Goal: Communication & Community: Answer question/provide support

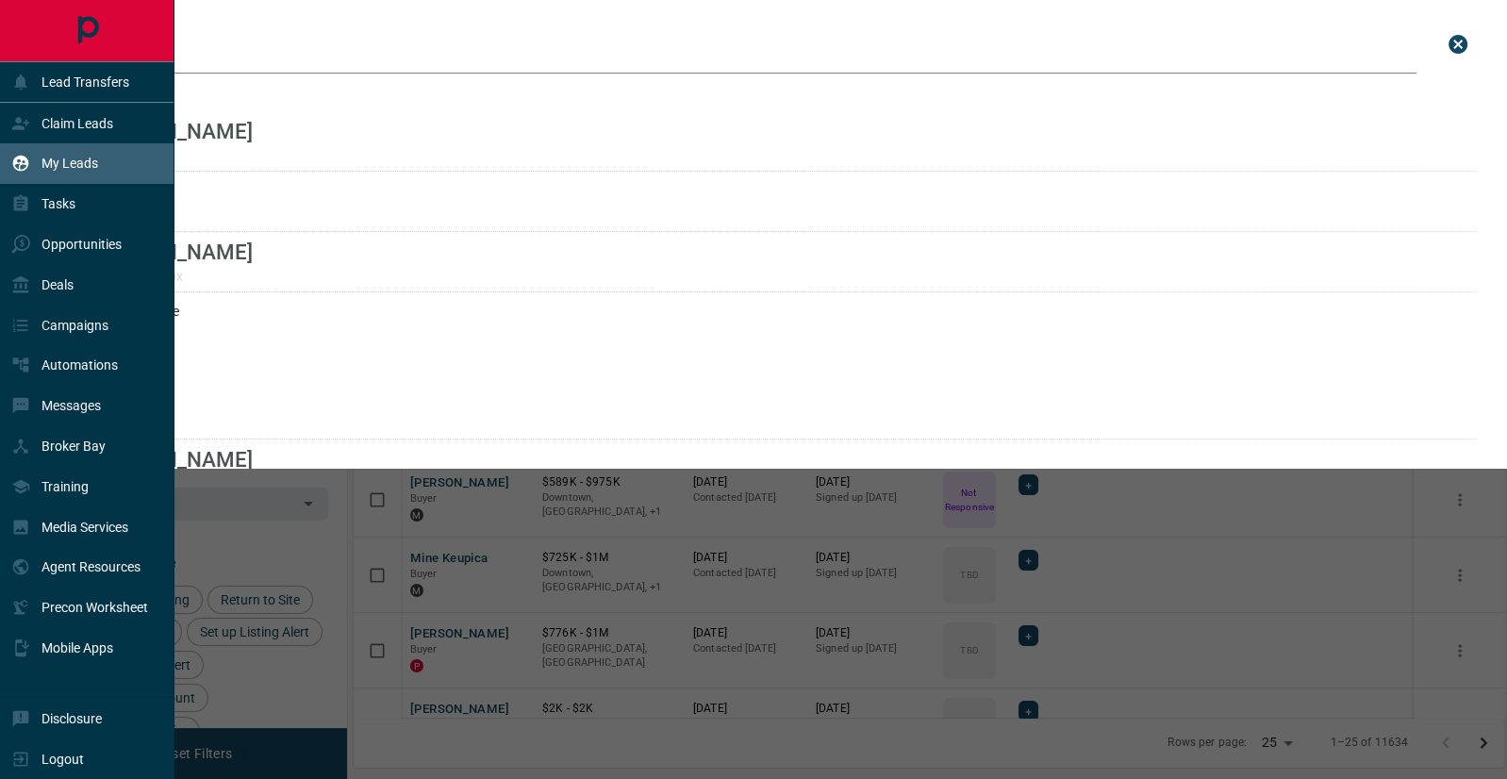
scroll to position [611, 1150]
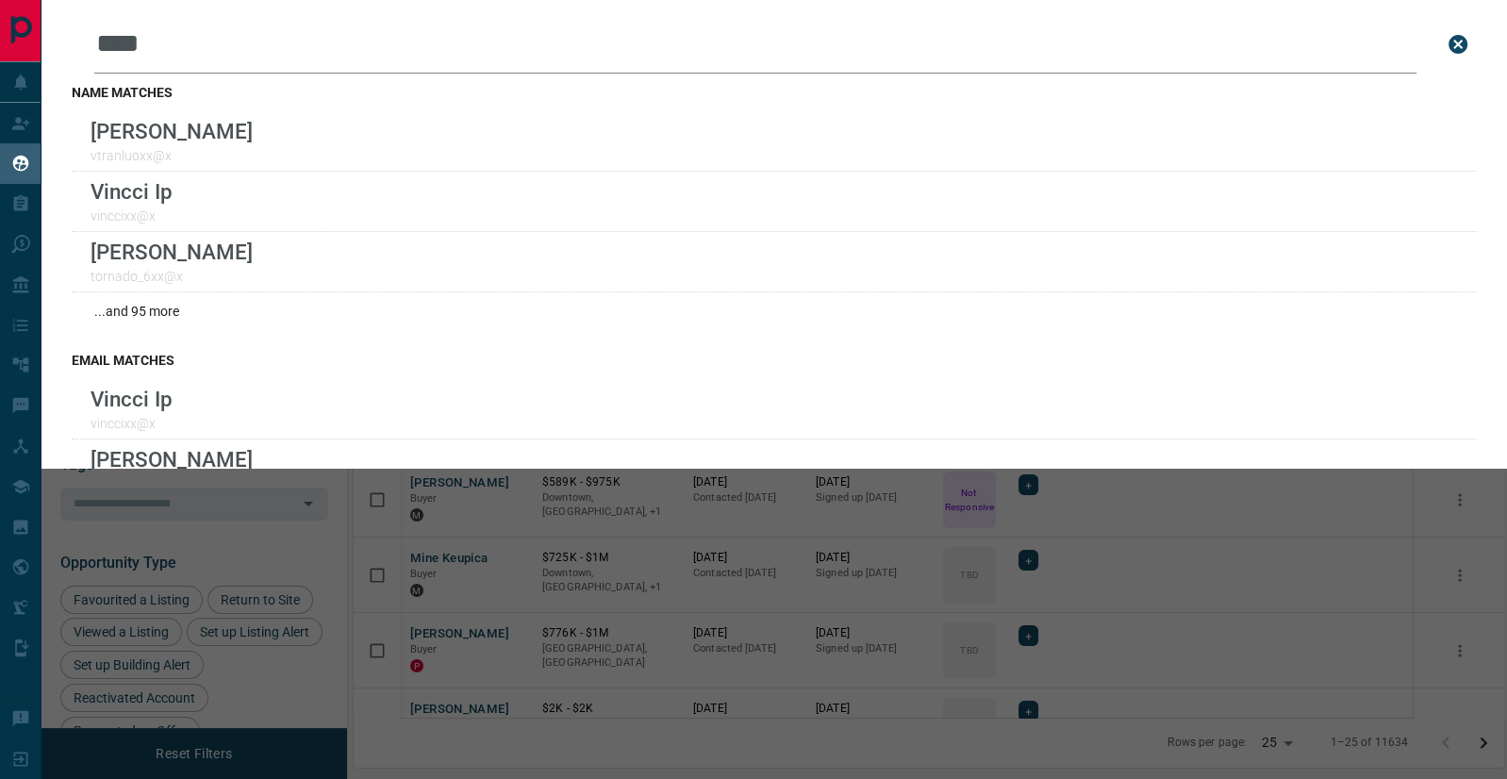
click at [1449, 43] on icon "close search bar" at bounding box center [1457, 44] width 19 height 19
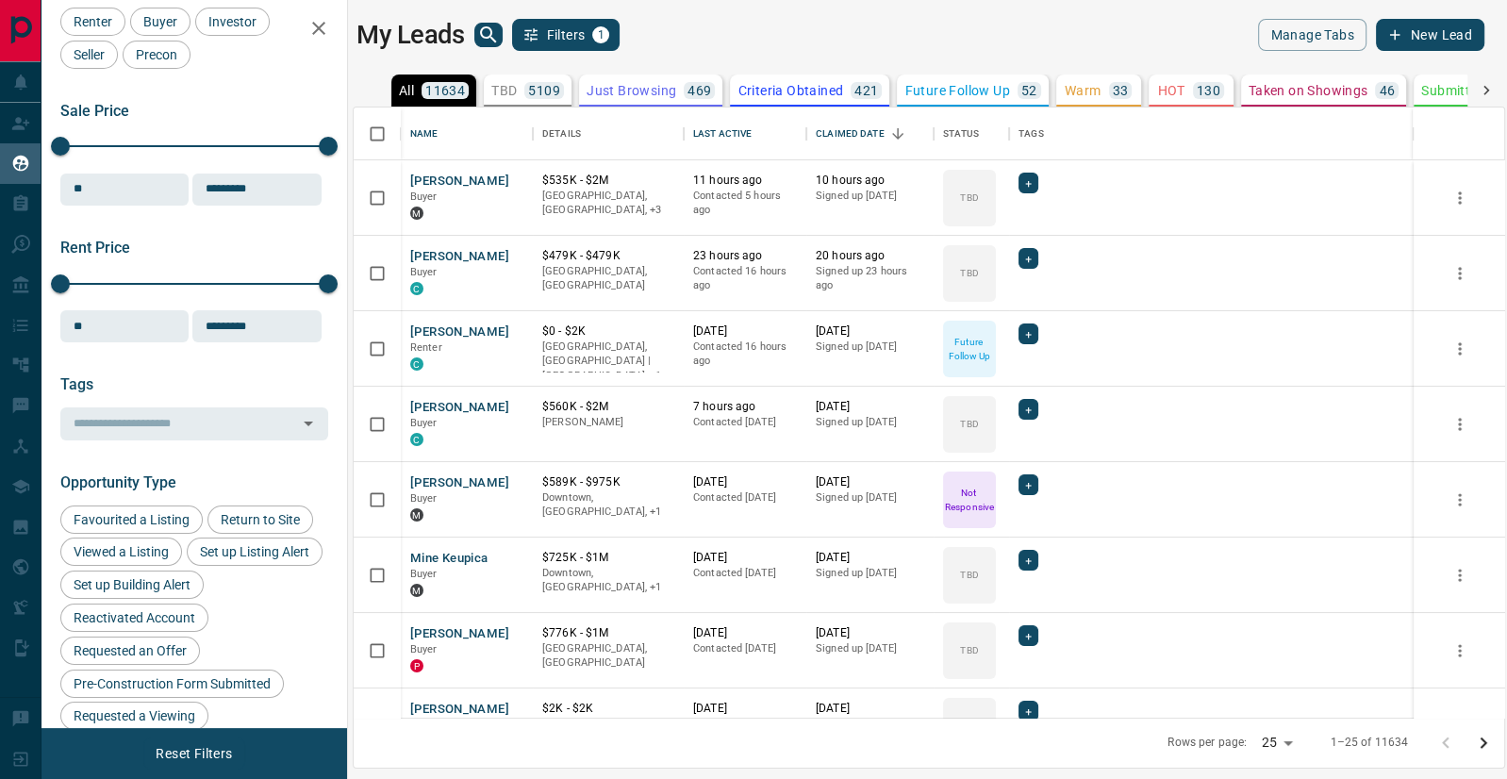
scroll to position [111, 0]
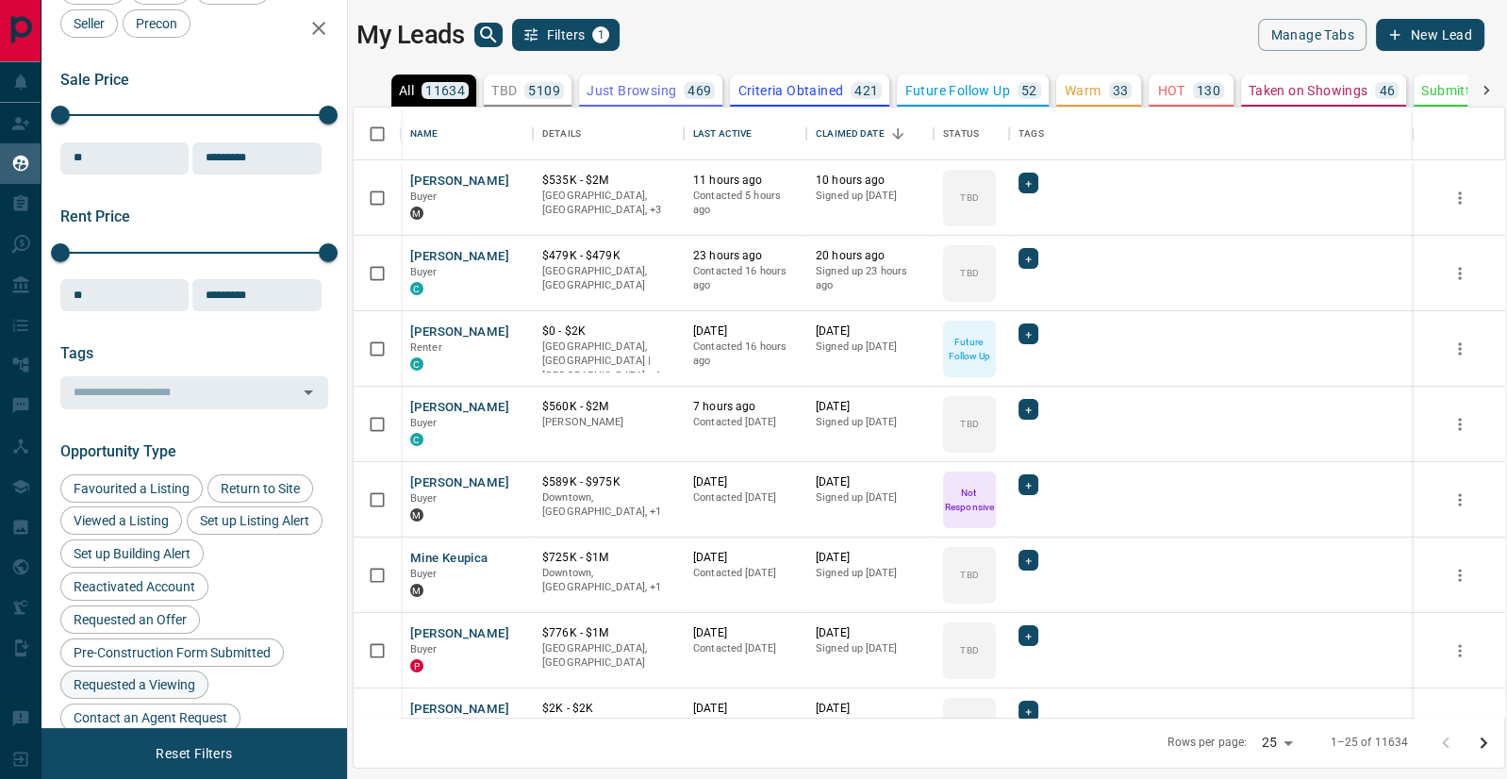
click at [131, 682] on span "Requested a Viewing" at bounding box center [134, 684] width 135 height 15
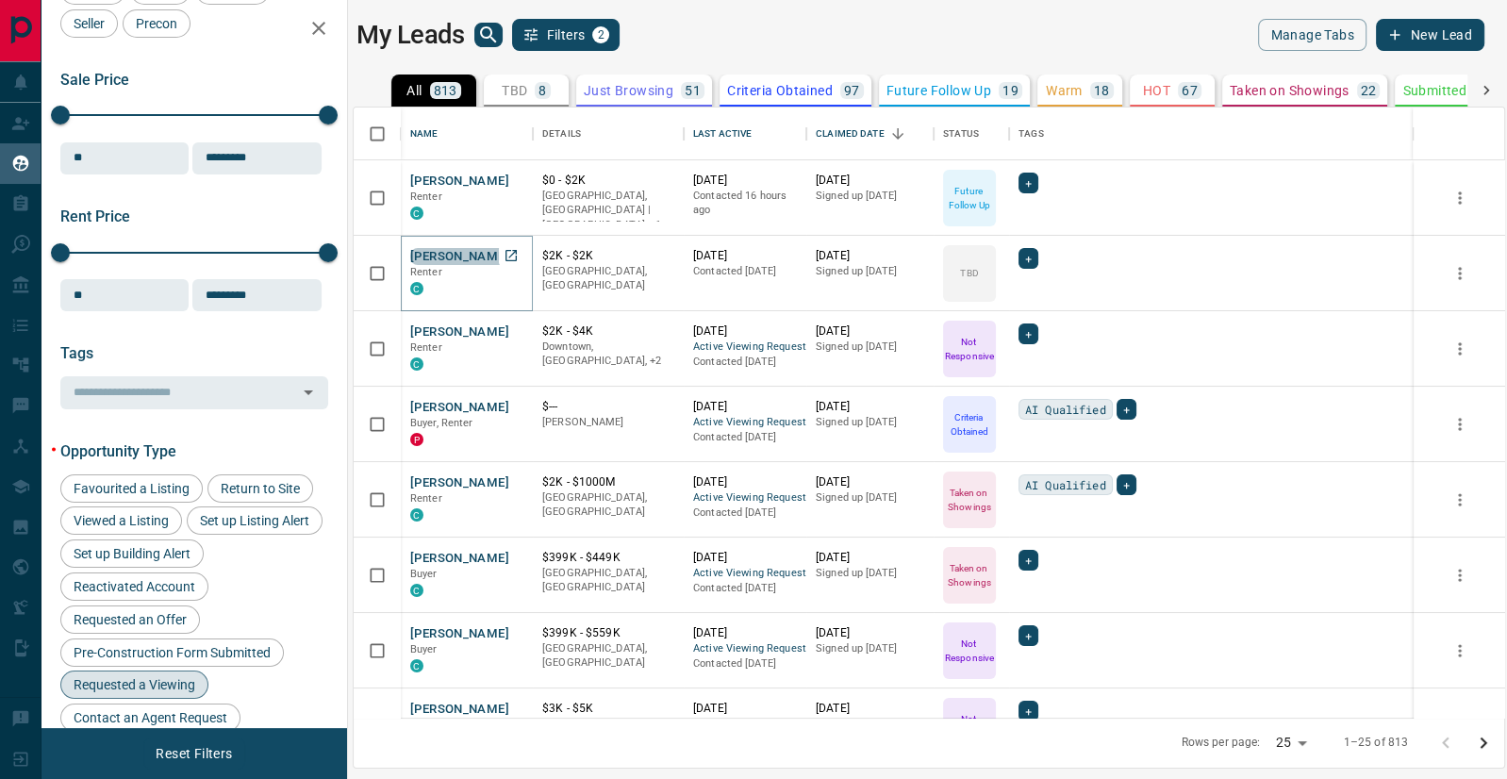
click at [455, 253] on button "[PERSON_NAME]" at bounding box center [459, 257] width 99 height 18
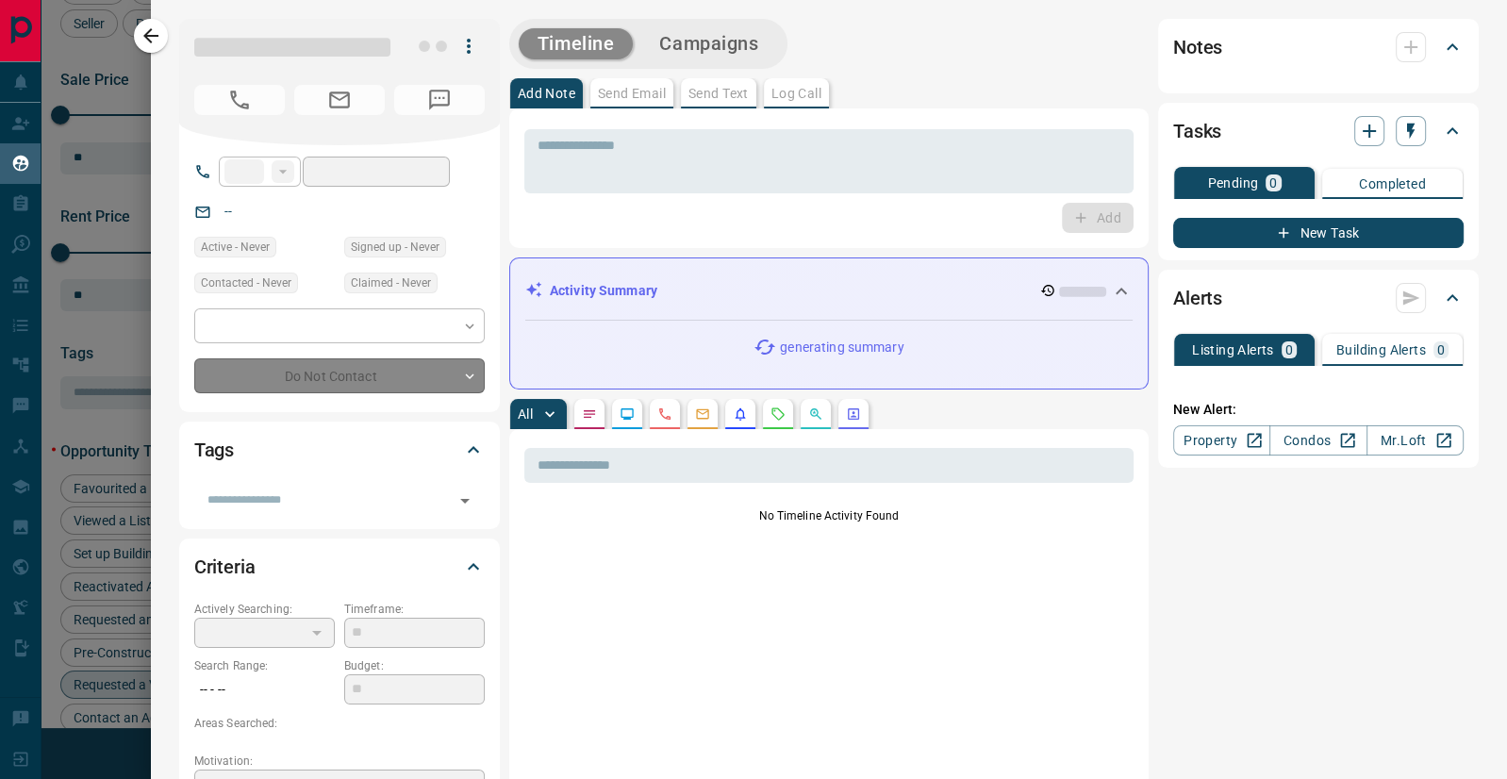
type input "**"
type input "**********"
type input "**"
type input "*"
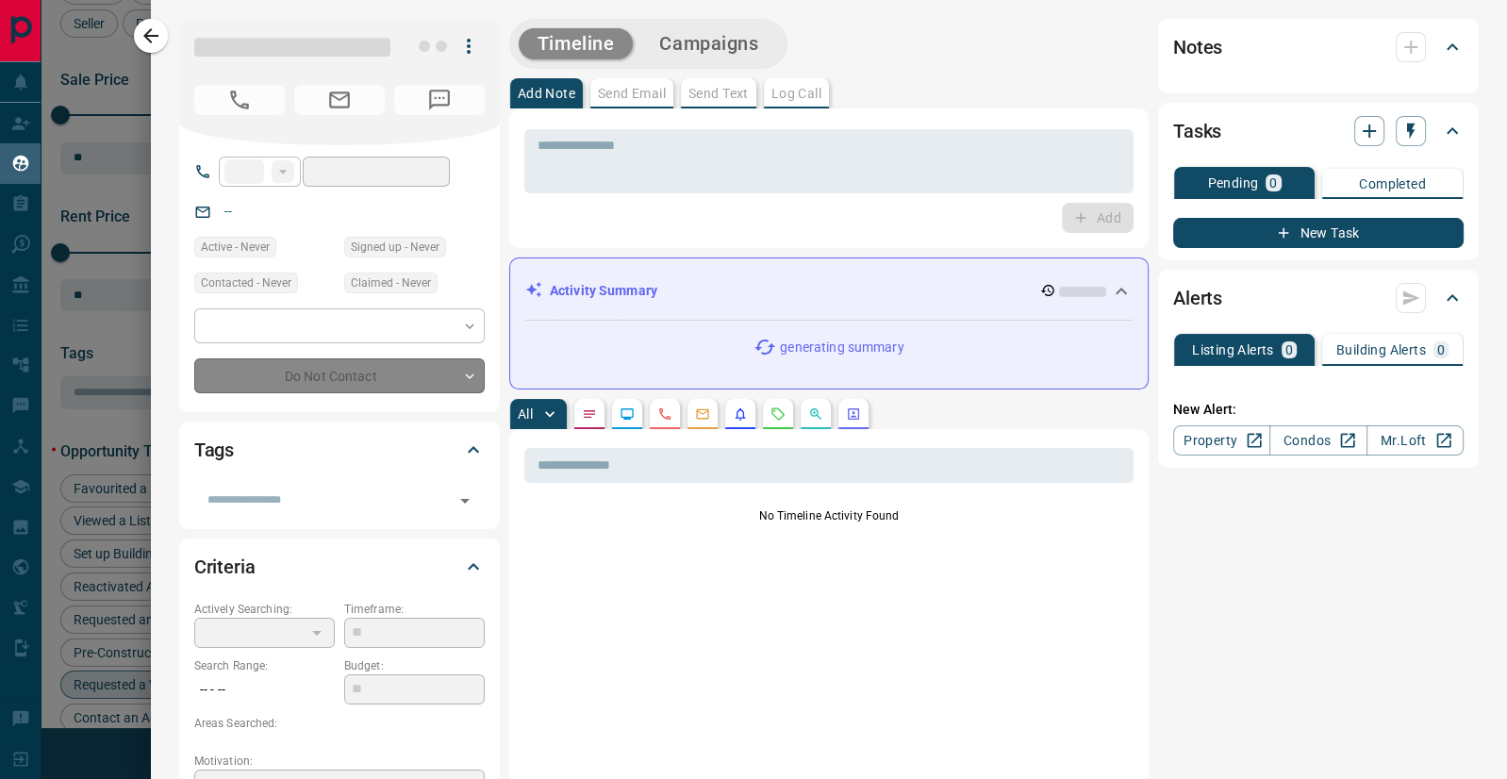
type input "**********"
type input "*******"
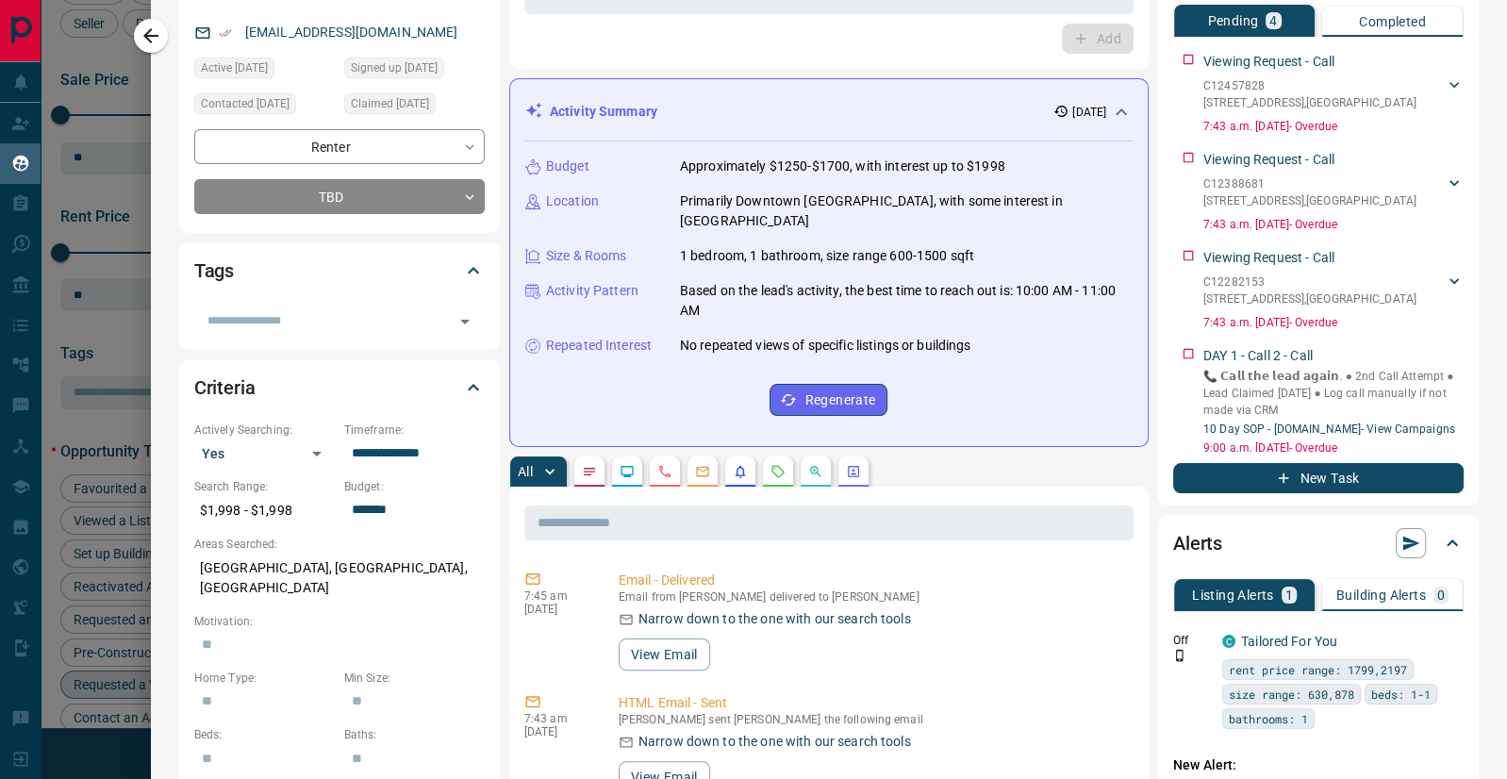
scroll to position [240, 0]
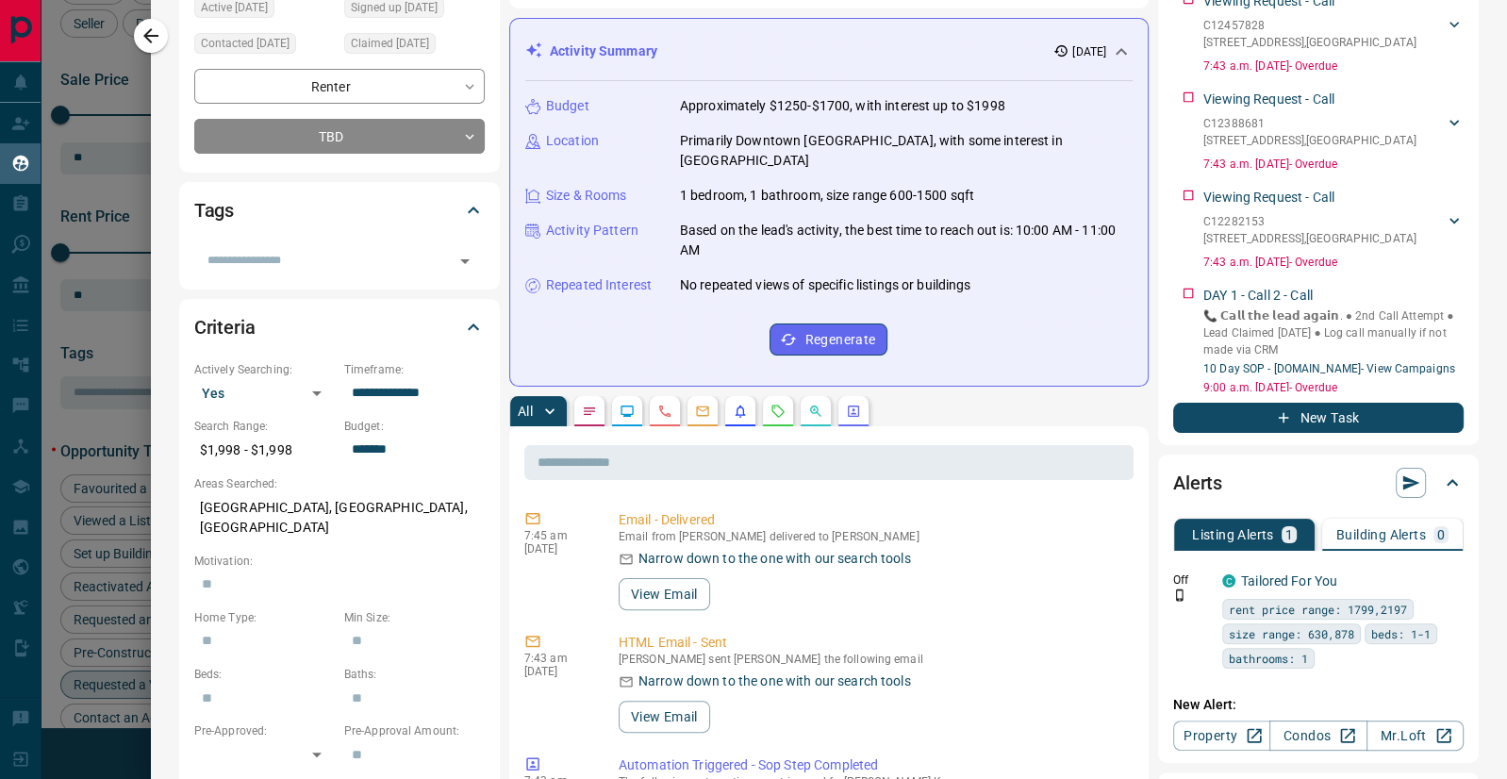
click at [774, 404] on icon "Requests" at bounding box center [777, 411] width 15 height 15
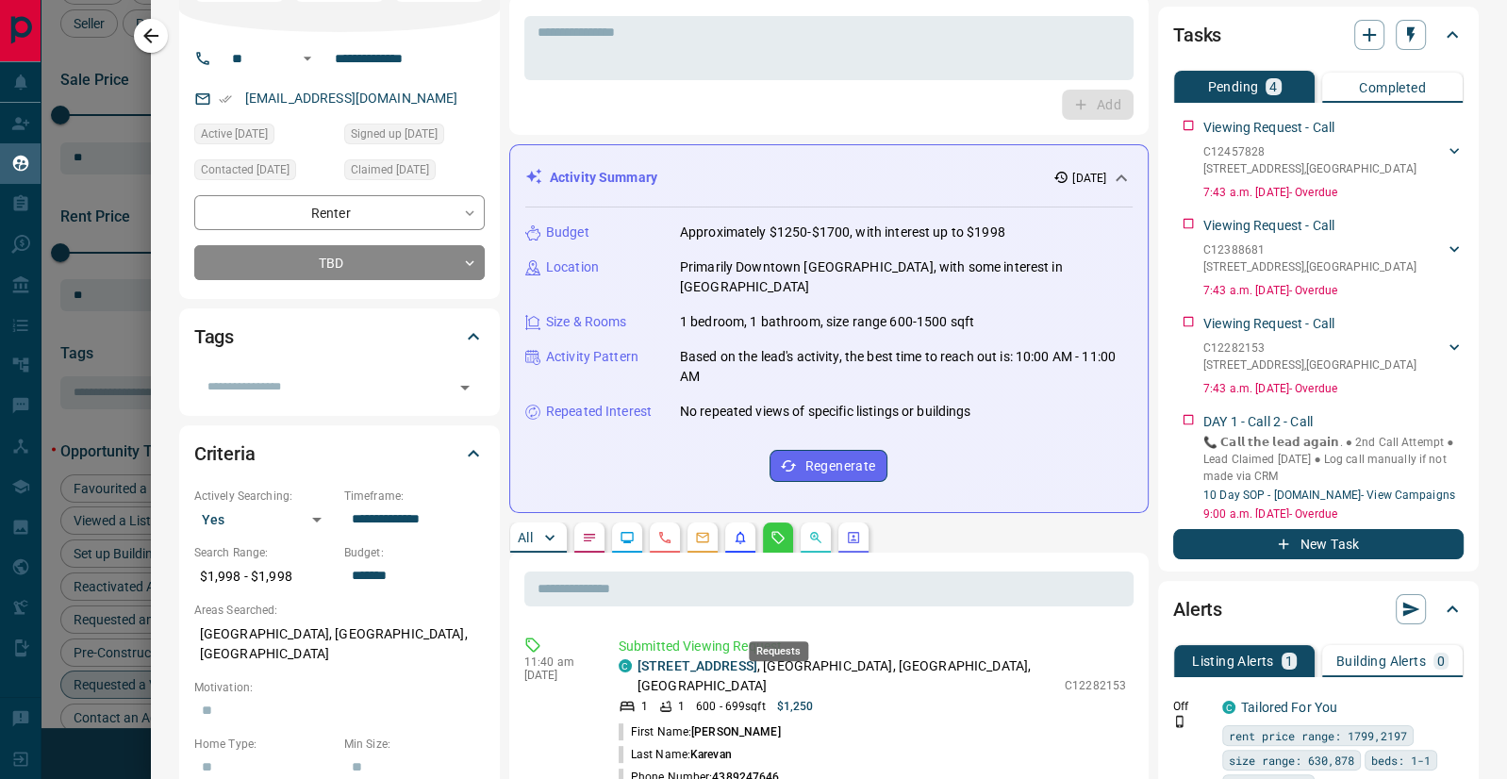
scroll to position [0, 0]
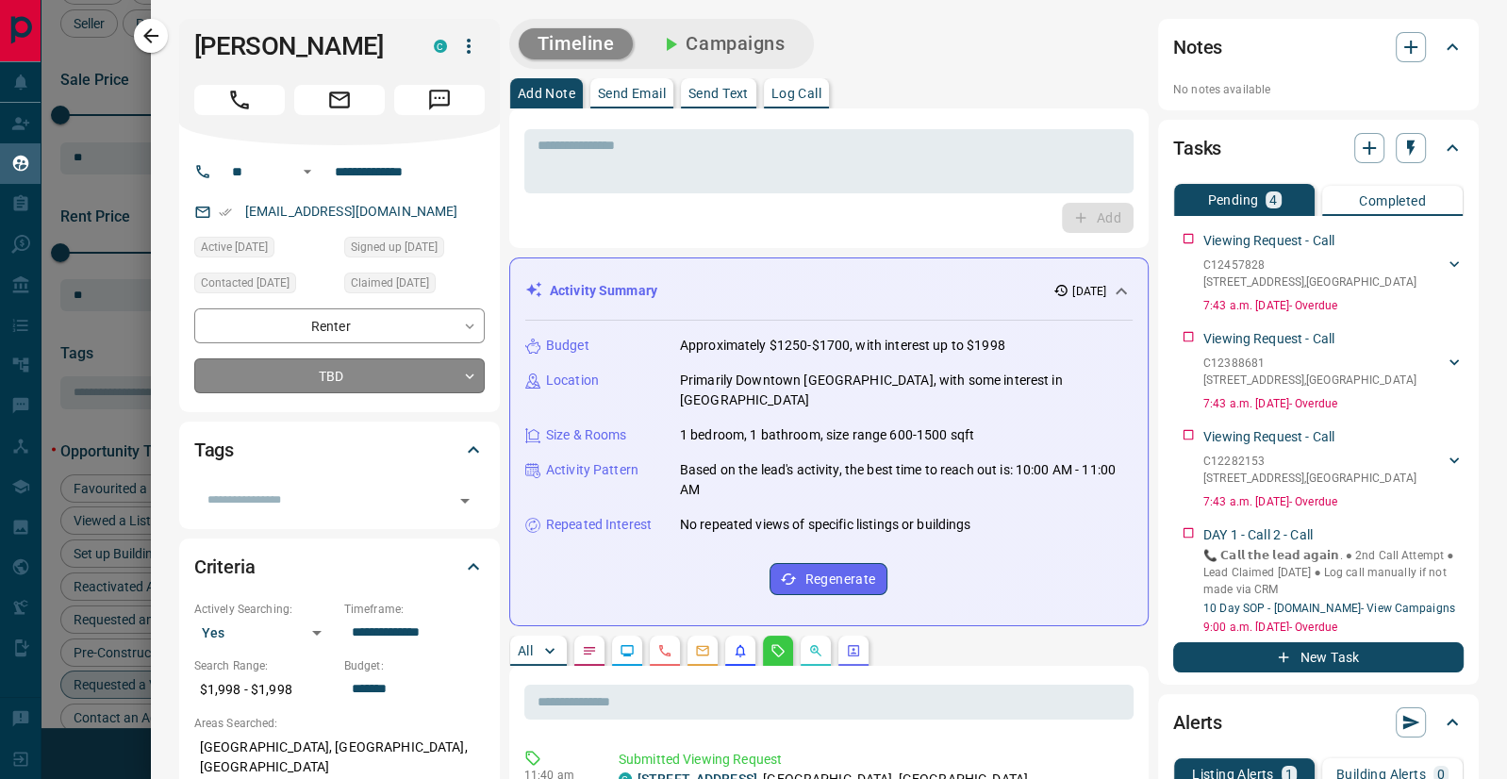
click at [466, 372] on body "Lead Transfers Claim Leads My Leads Tasks Opportunities Deals Campaigns Automat…" at bounding box center [753, 377] width 1507 height 755
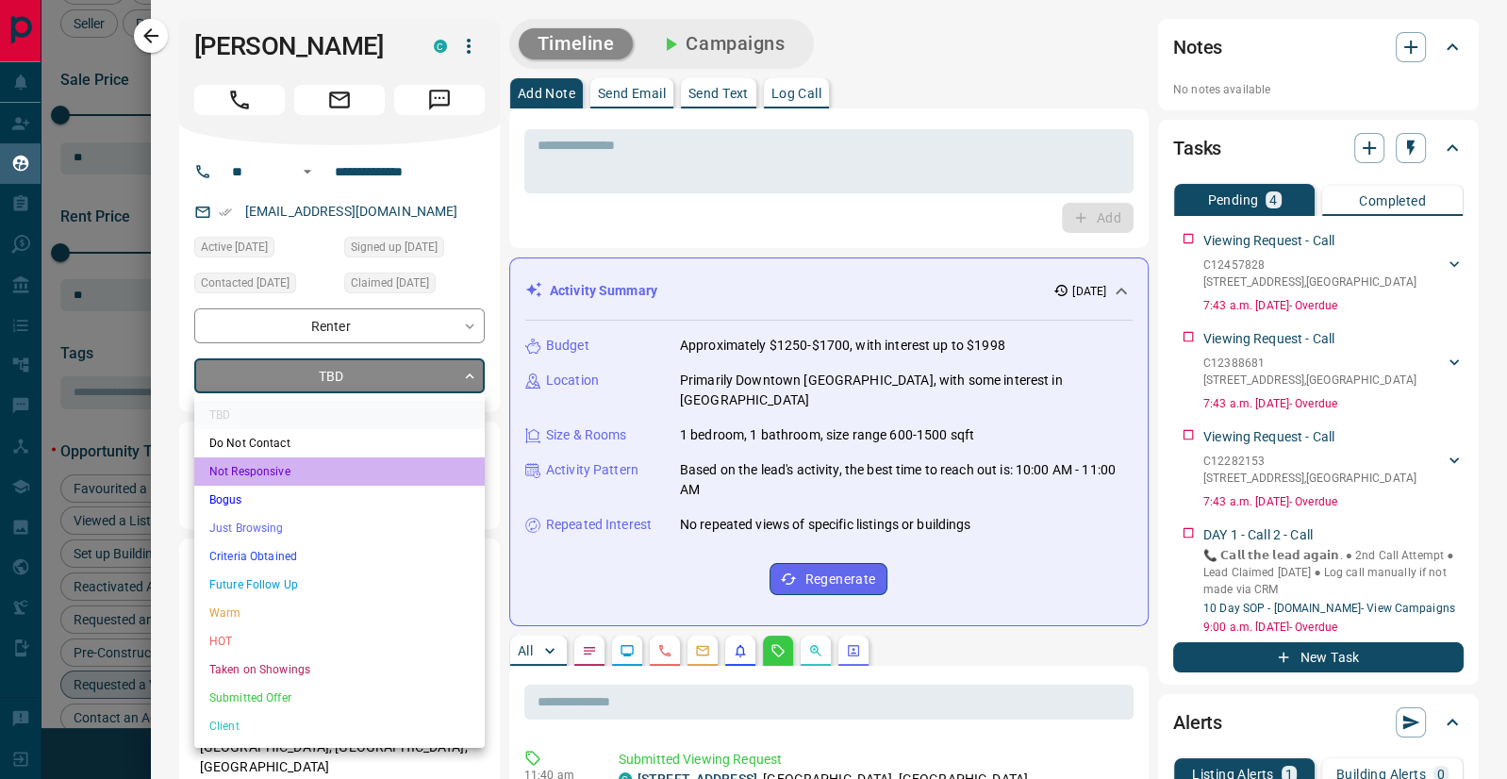
click at [322, 458] on li "Not Responsive" at bounding box center [339, 471] width 290 height 28
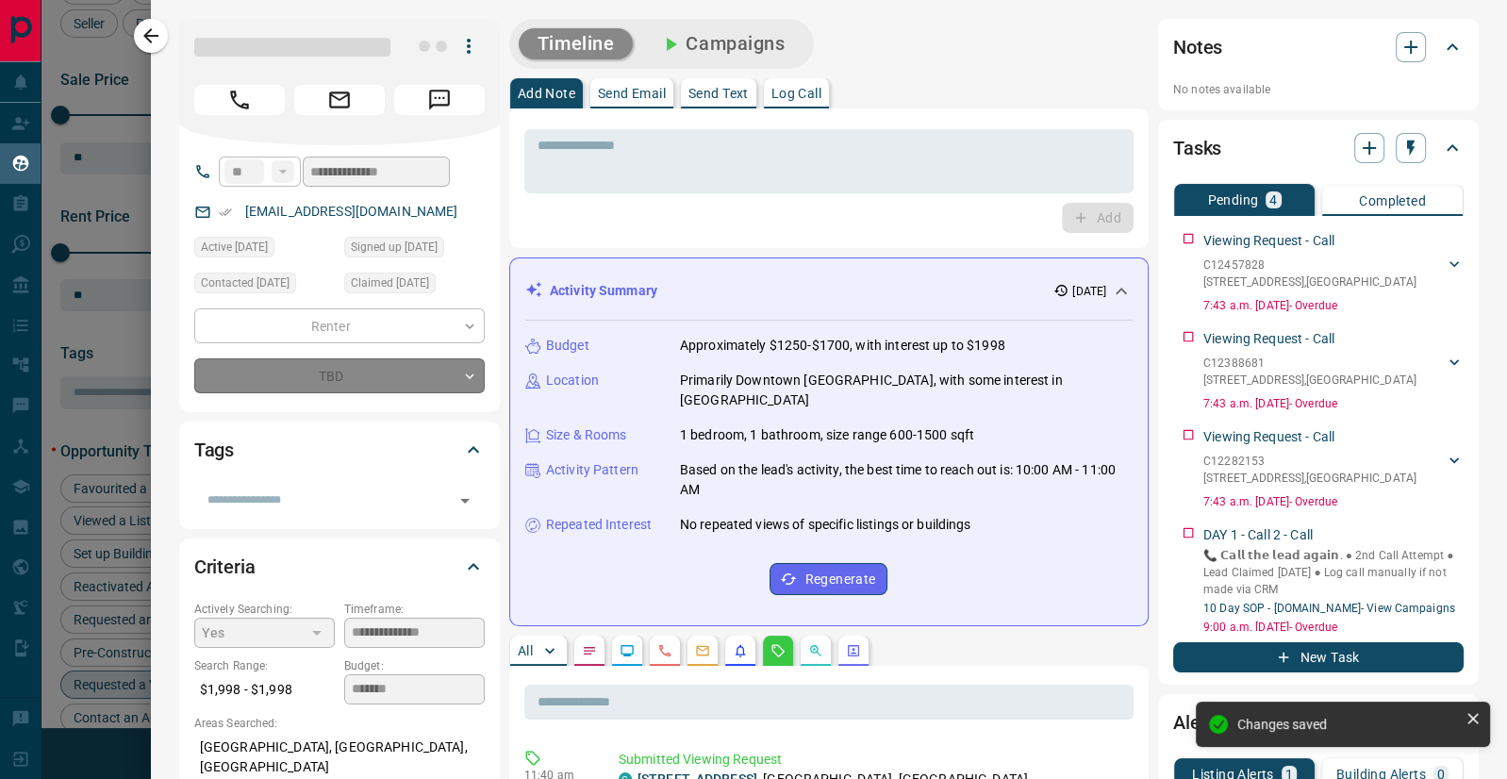
type input "*"
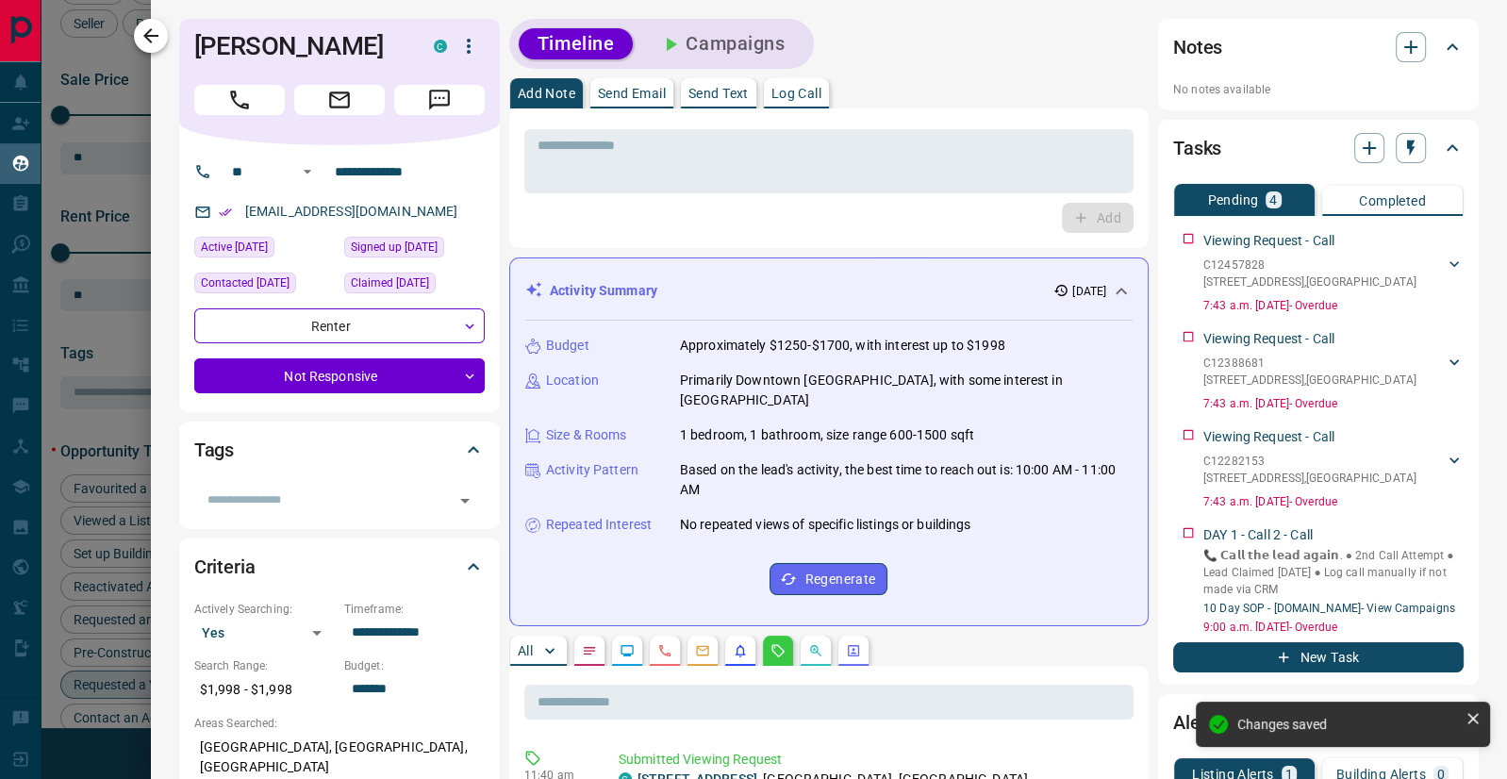
click at [156, 32] on icon "button" at bounding box center [151, 36] width 23 height 23
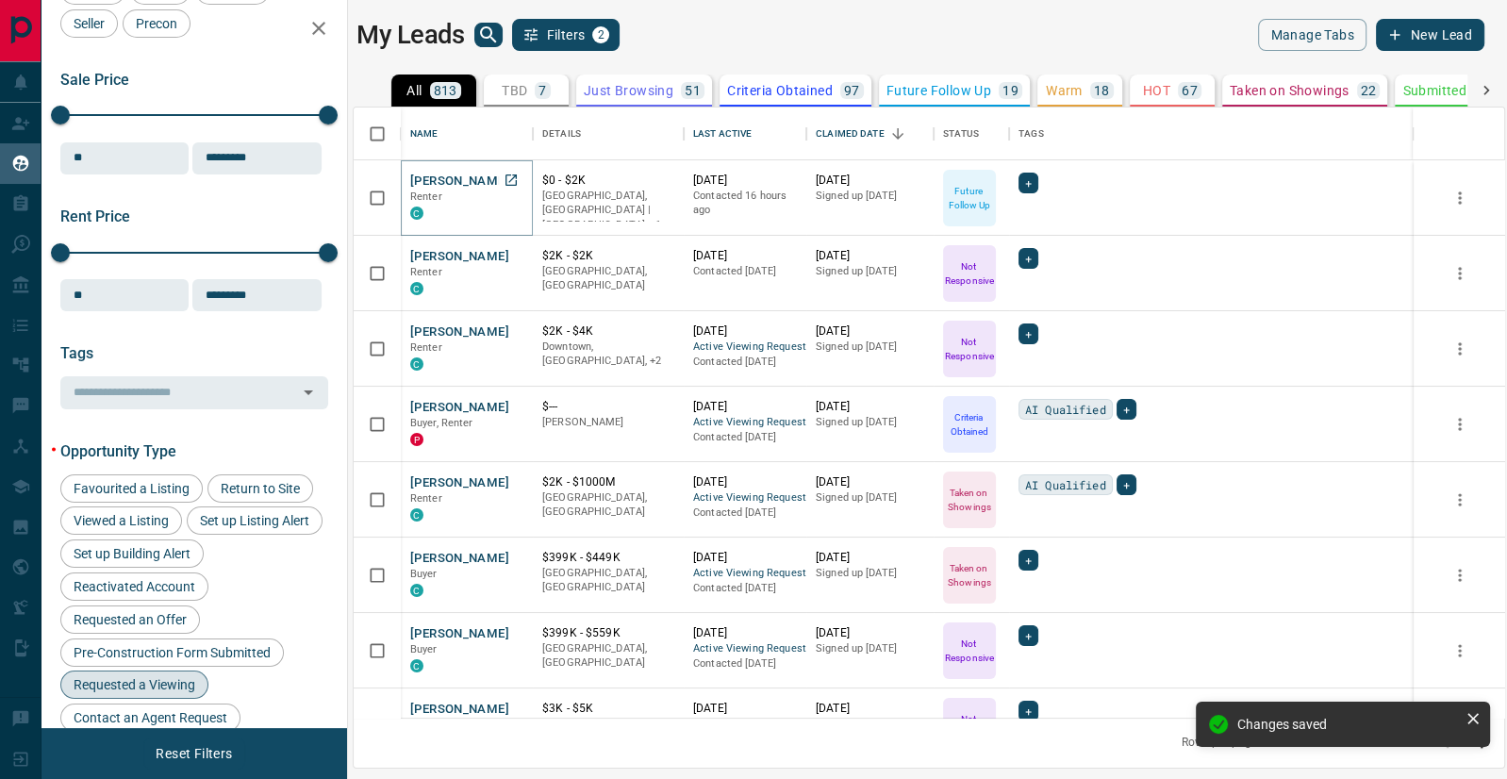
click at [438, 176] on button "[PERSON_NAME]" at bounding box center [459, 182] width 99 height 18
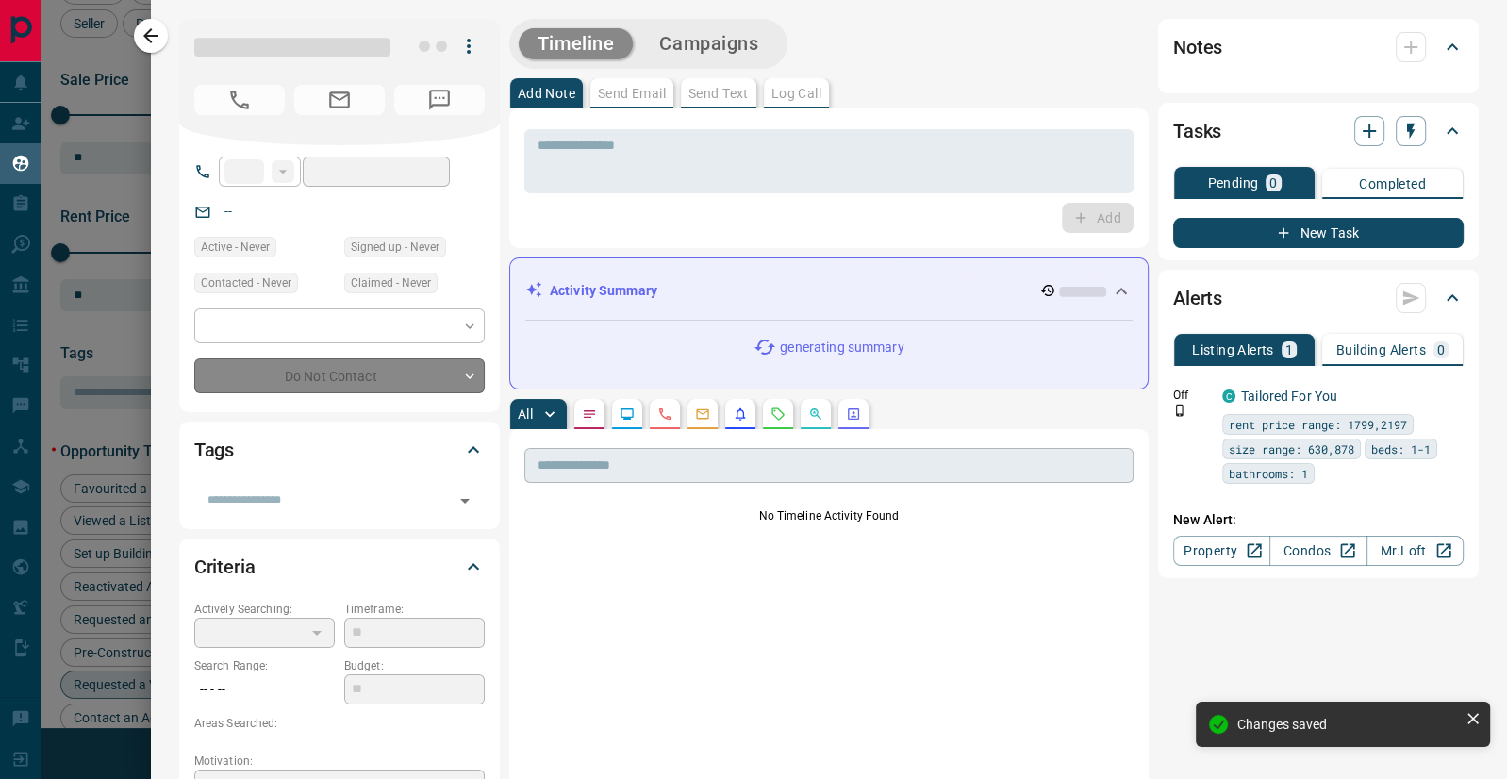
type input "**"
type input "**********"
type input "*"
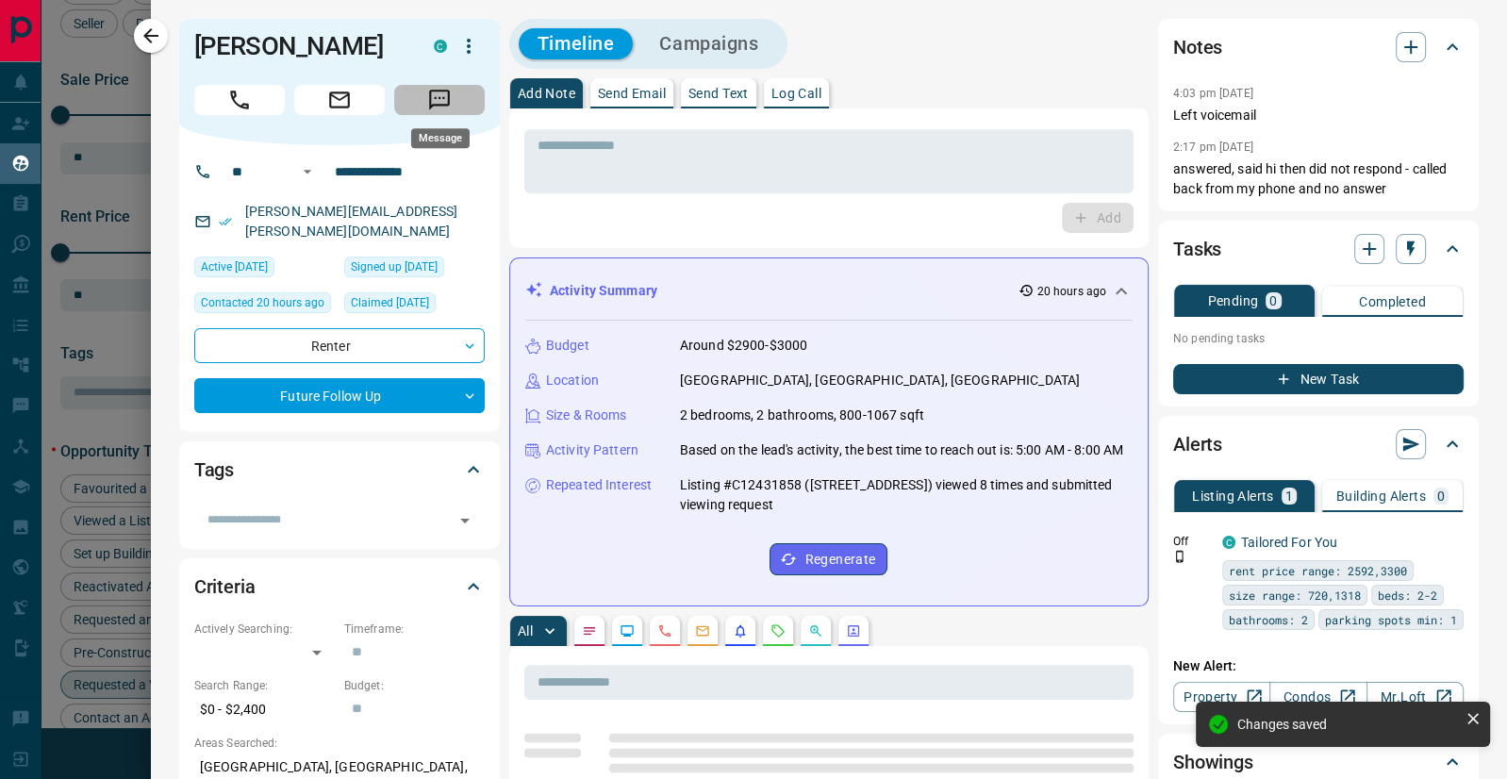
click at [447, 107] on icon "Message" at bounding box center [439, 100] width 25 height 25
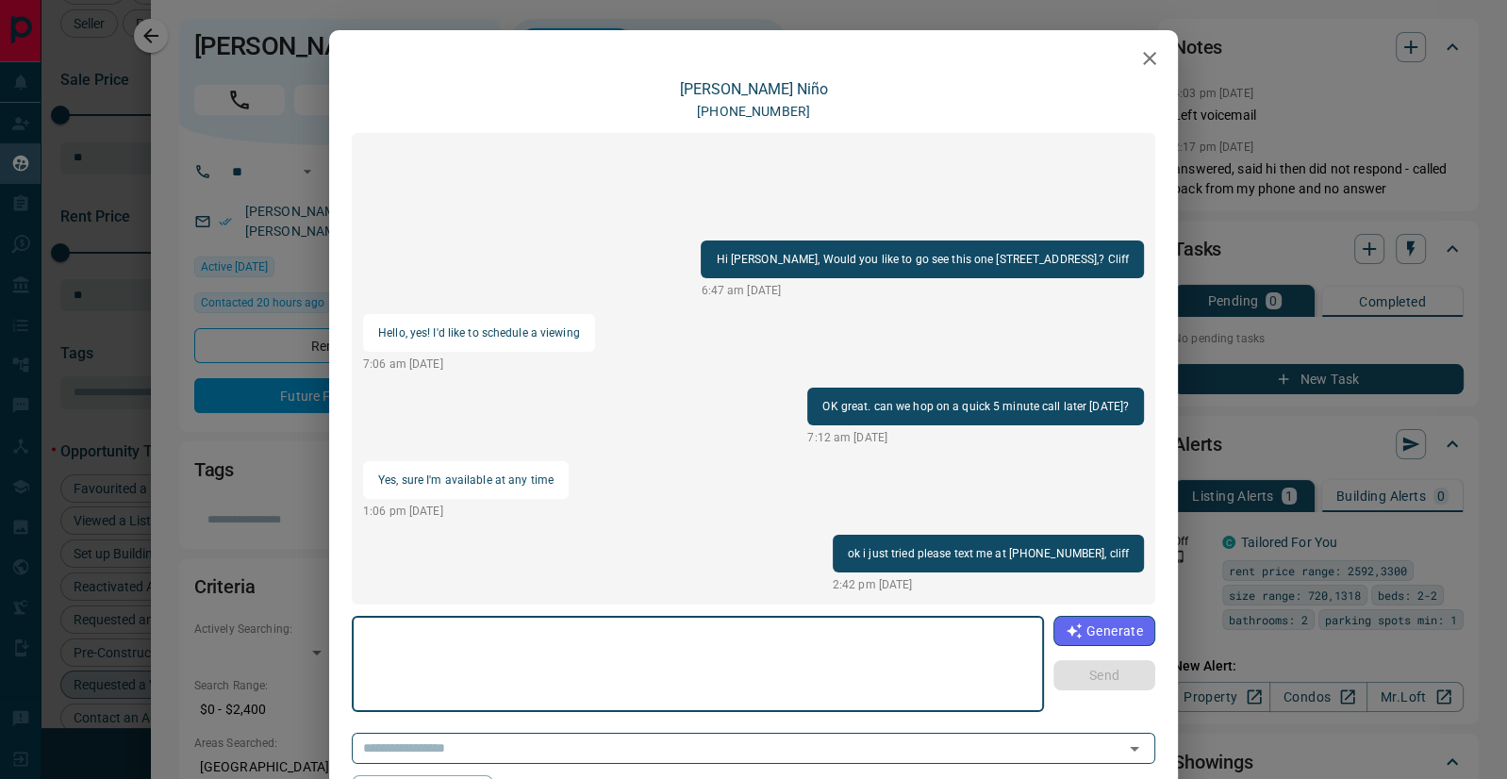
click at [1148, 57] on icon "button" at bounding box center [1149, 58] width 23 height 23
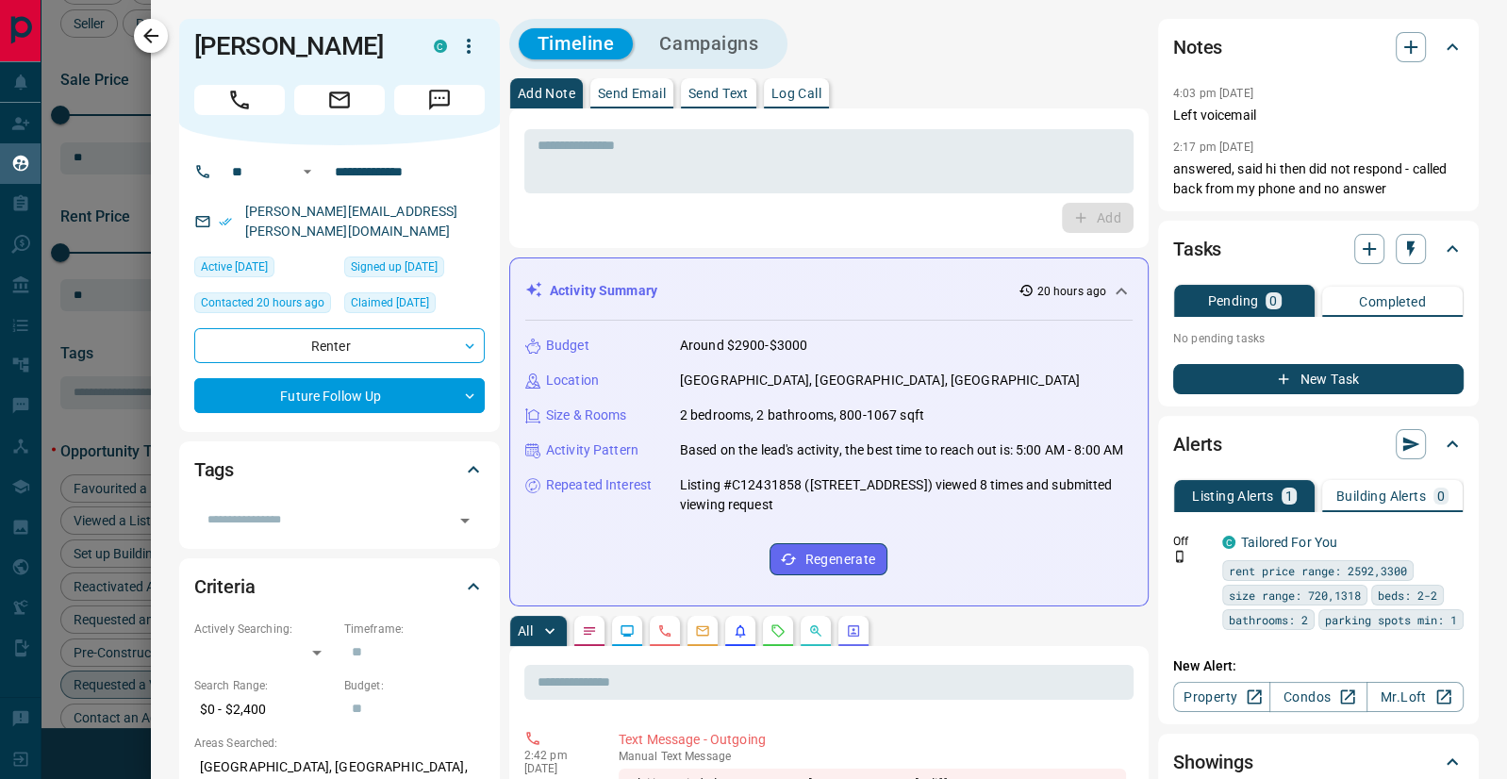
click at [151, 34] on icon "button" at bounding box center [151, 36] width 23 height 23
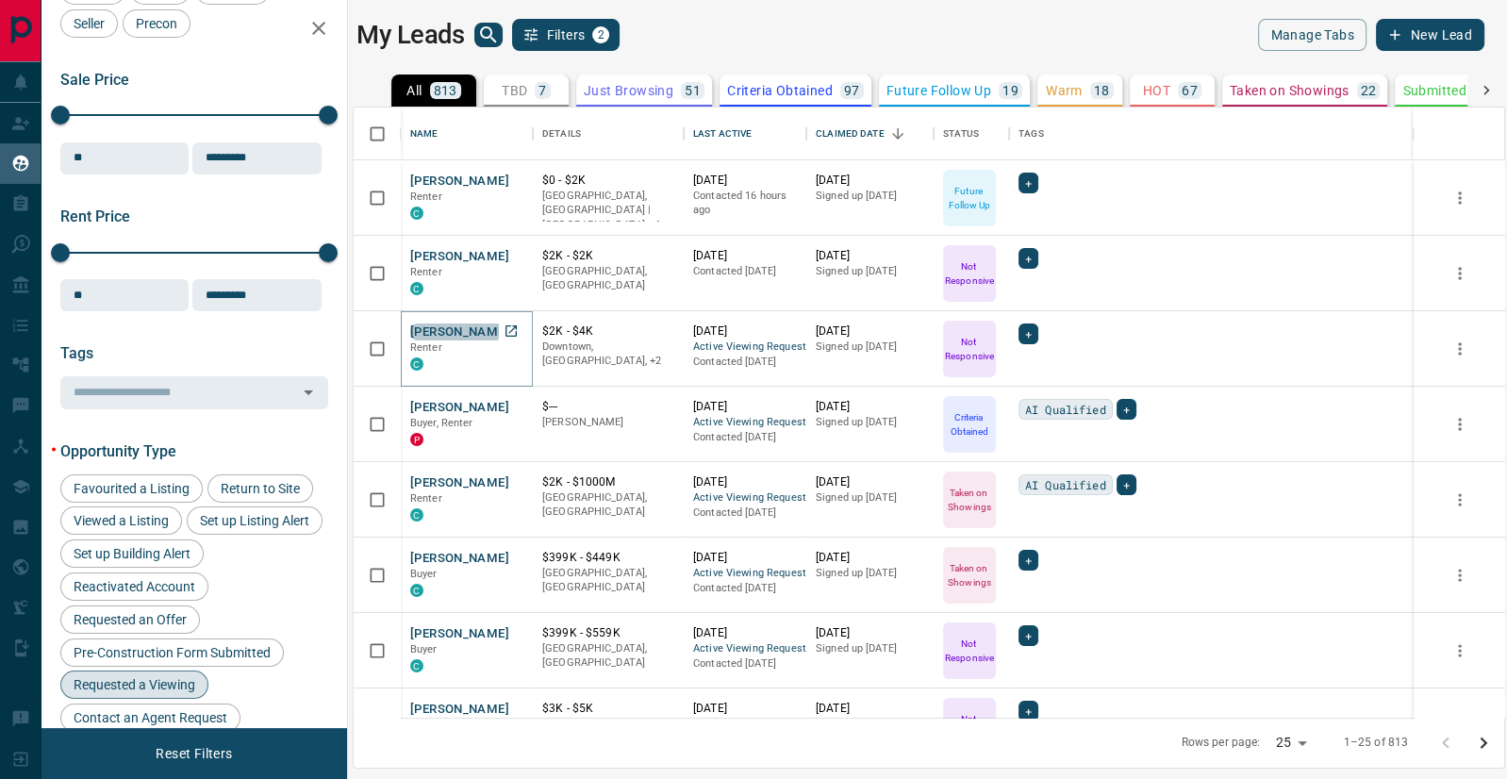
click at [454, 326] on button "[PERSON_NAME]" at bounding box center [459, 332] width 99 height 18
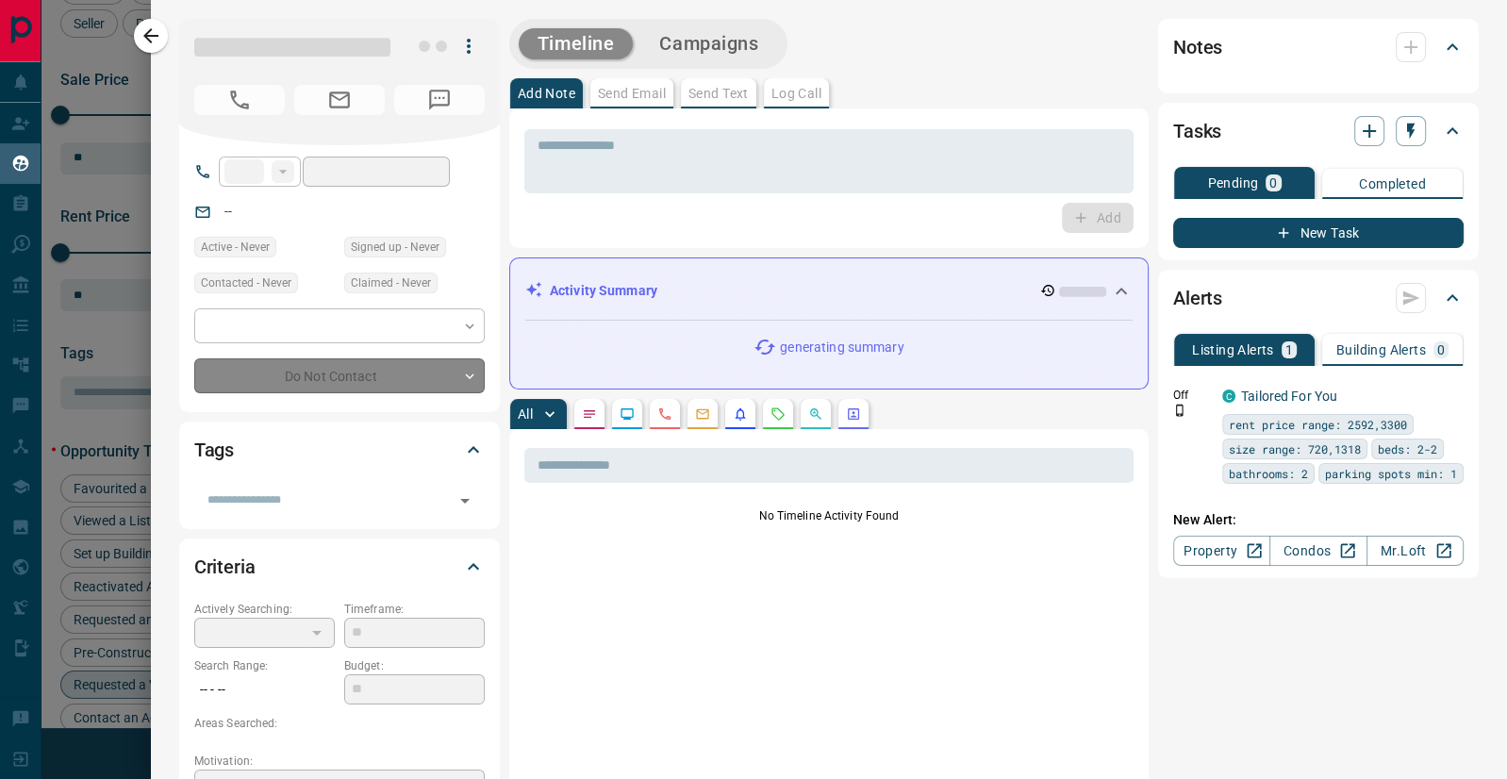
type input "**"
type input "**********"
type input "*"
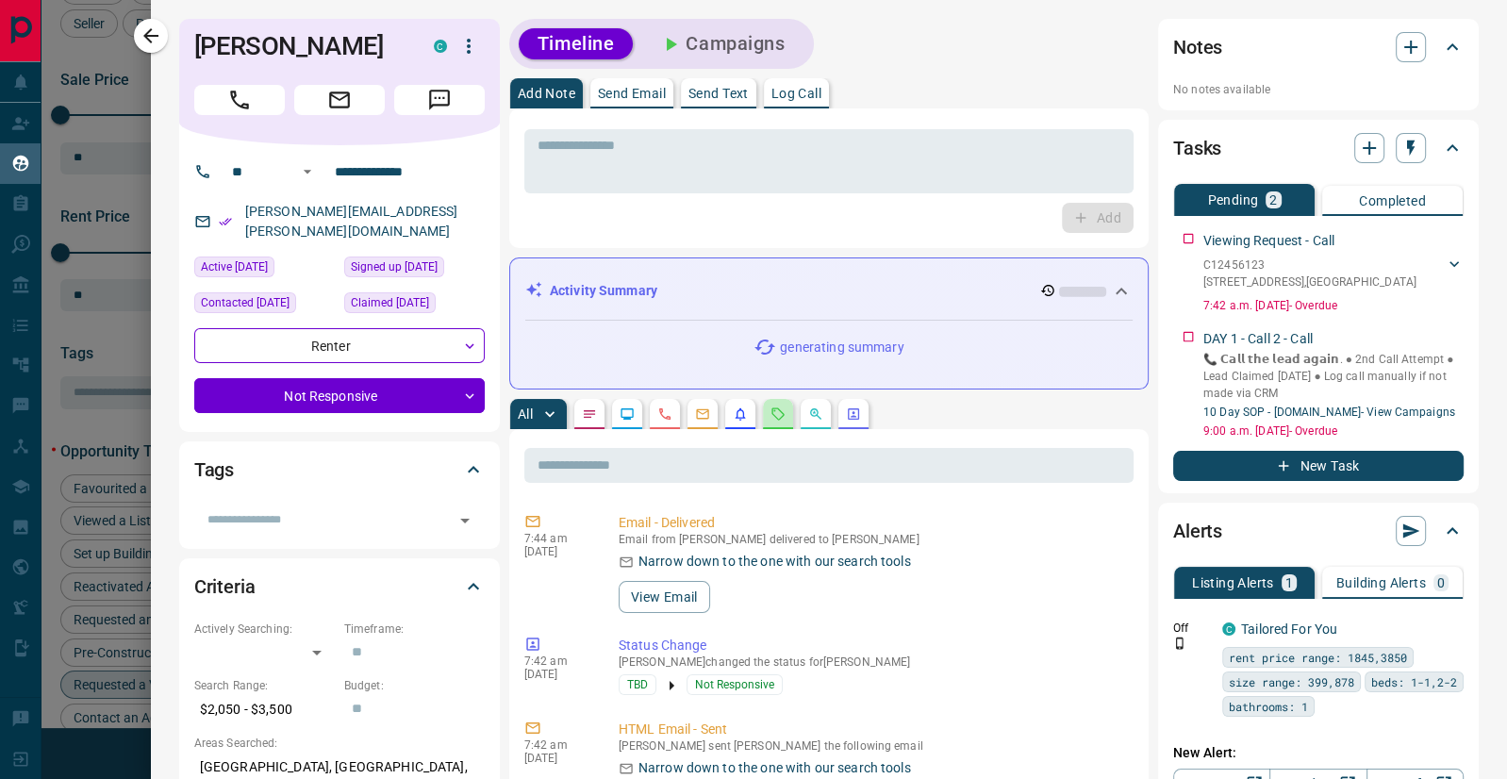
click at [781, 404] on button "button" at bounding box center [778, 414] width 30 height 30
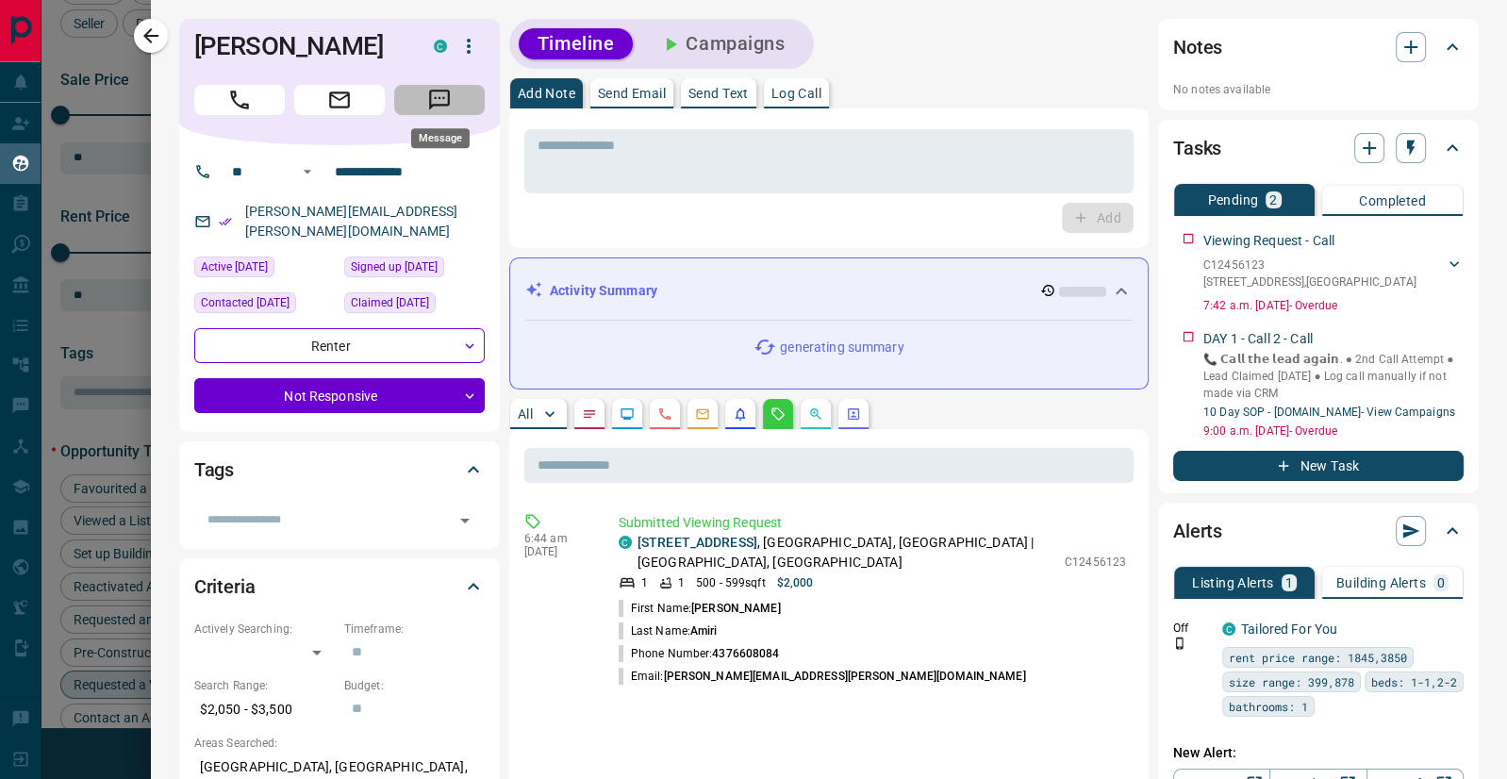
click at [439, 100] on icon "Message" at bounding box center [439, 100] width 25 height 25
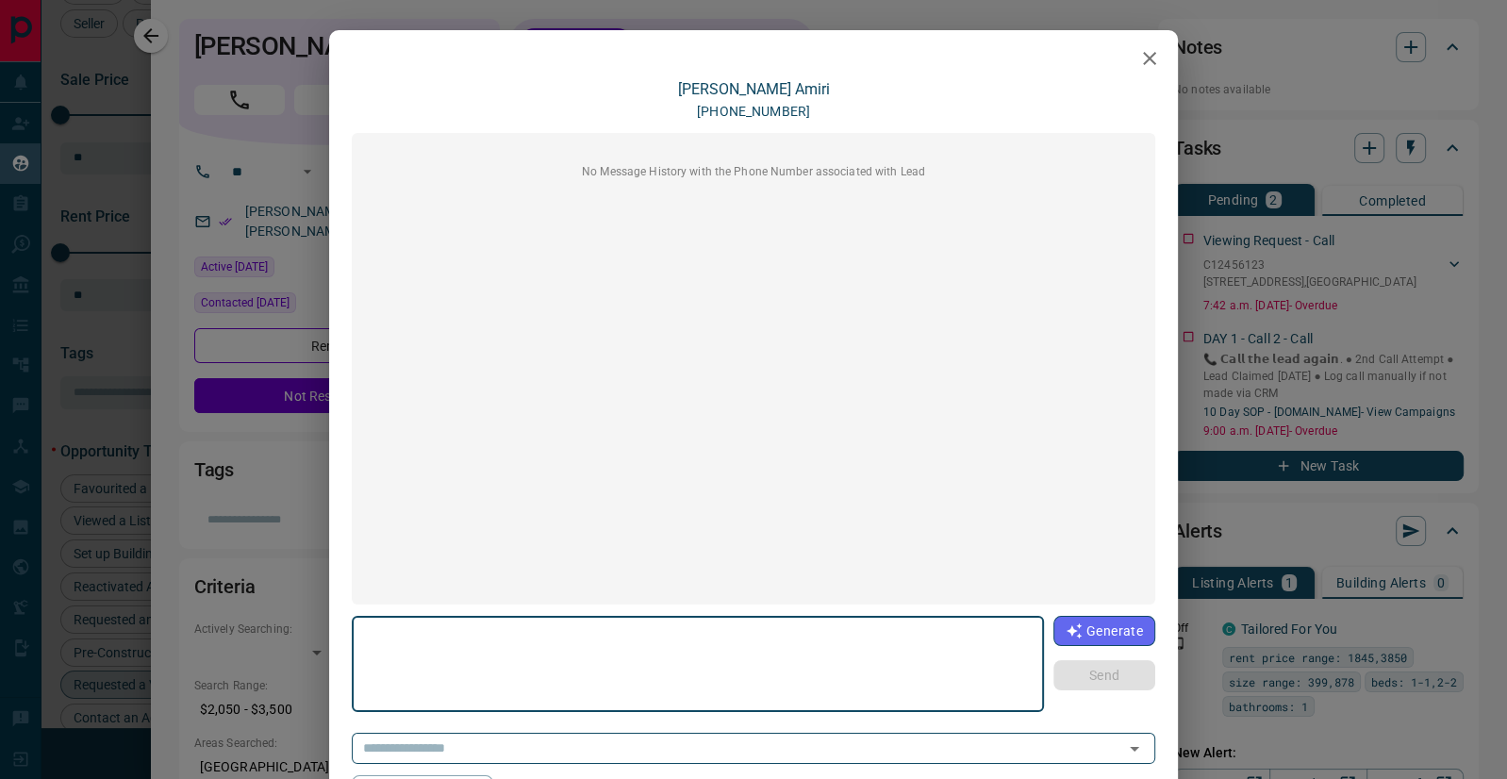
click at [1150, 59] on icon "button" at bounding box center [1149, 58] width 13 height 13
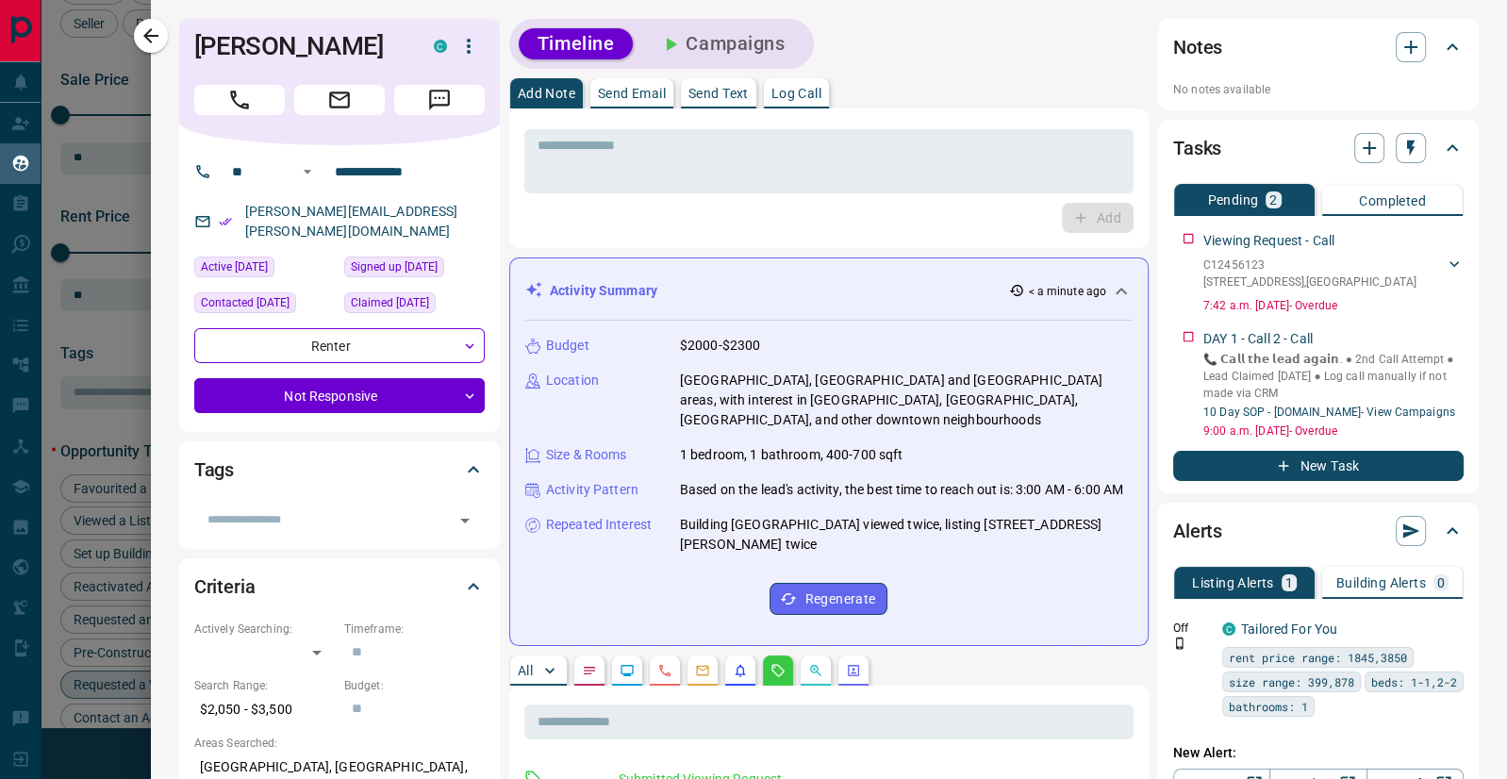
click at [883, 628] on div "Budget $2000-$2300 Location [GEOGRAPHIC_DATA], [GEOGRAPHIC_DATA] and [GEOGRAPHI…" at bounding box center [828, 475] width 607 height 309
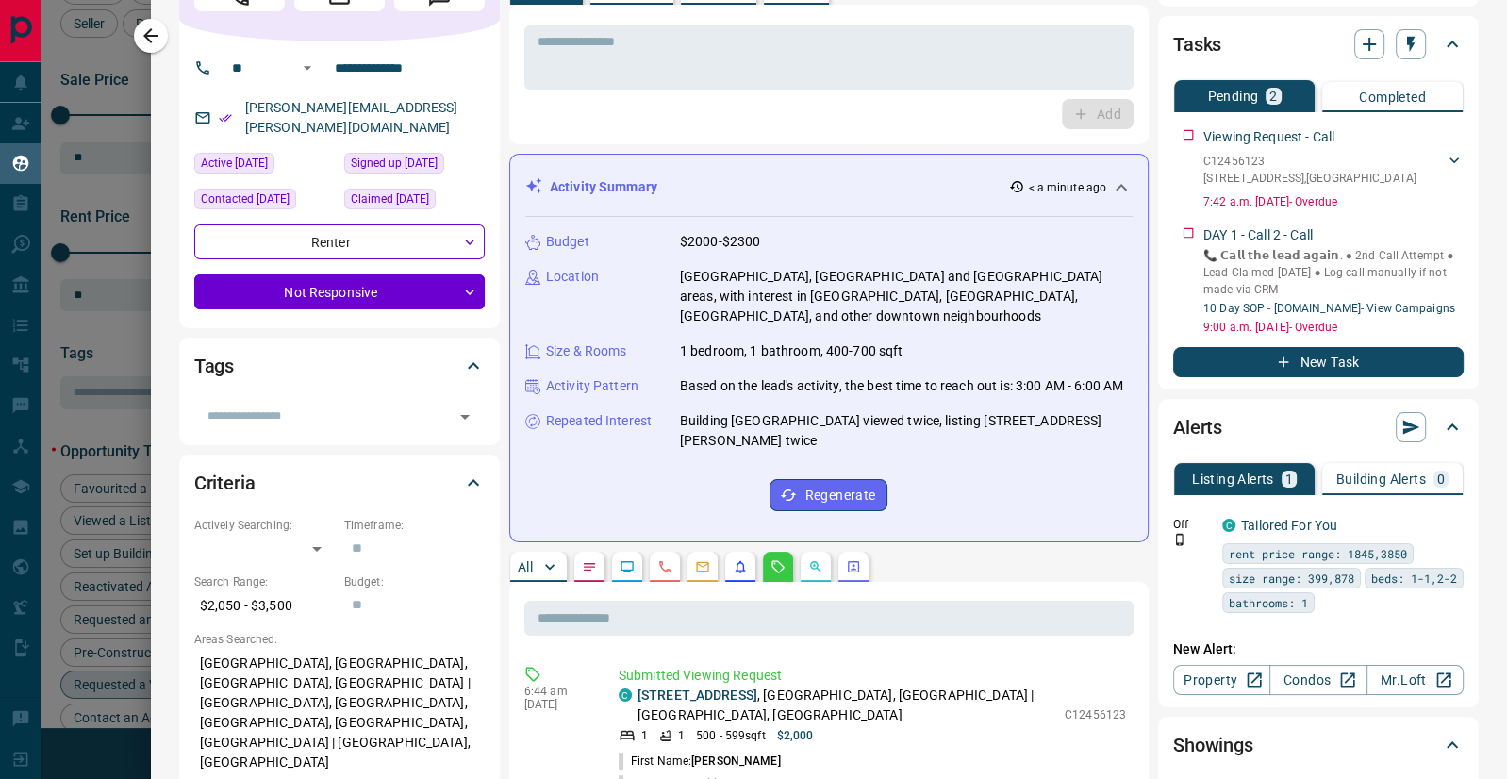
scroll to position [253, 0]
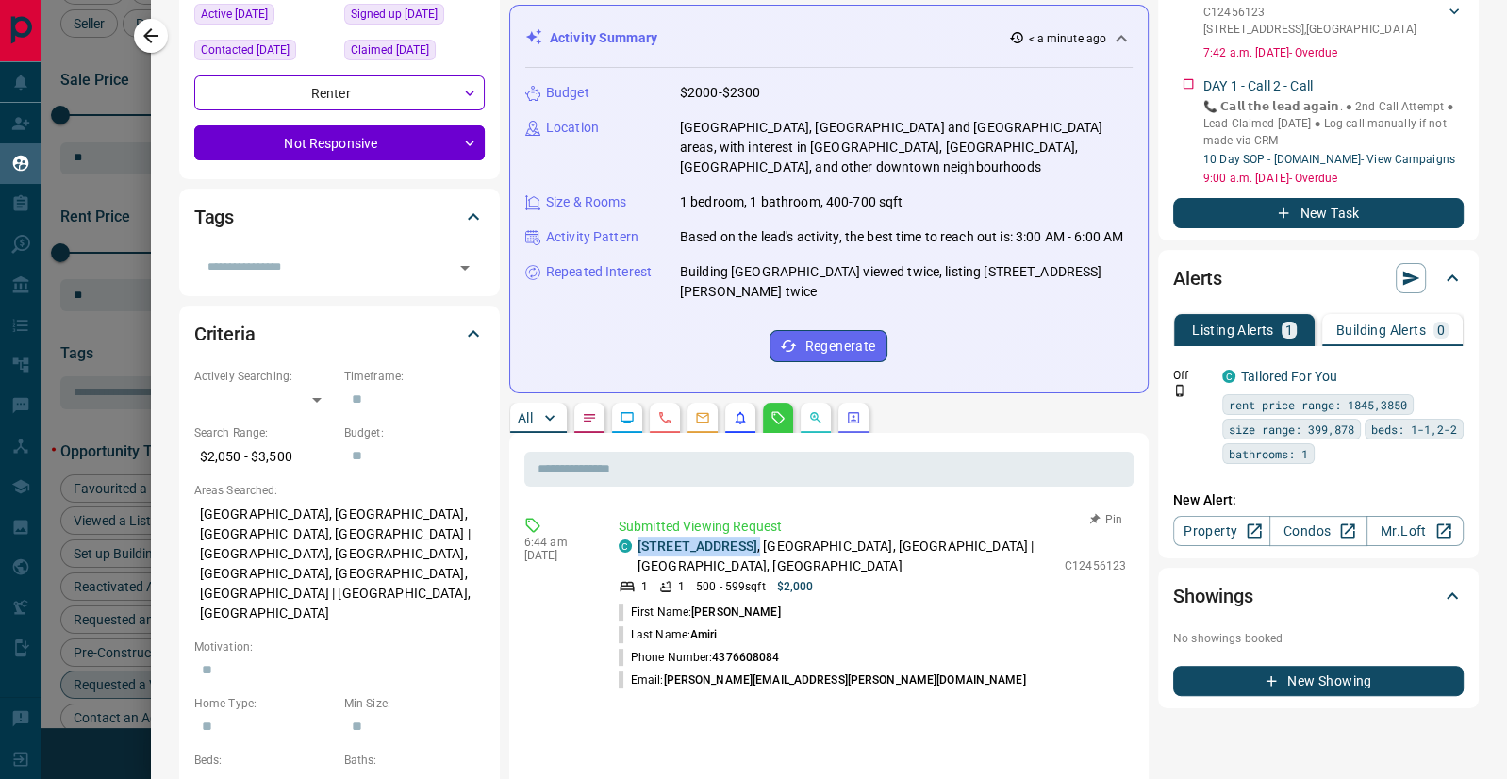
drag, startPoint x: 816, startPoint y: 547, endPoint x: 634, endPoint y: 542, distance: 182.0
click at [634, 542] on div "C [STREET_ADDRESS]" at bounding box center [837, 557] width 437 height 40
copy p "[STREET_ADDRESS] ,"
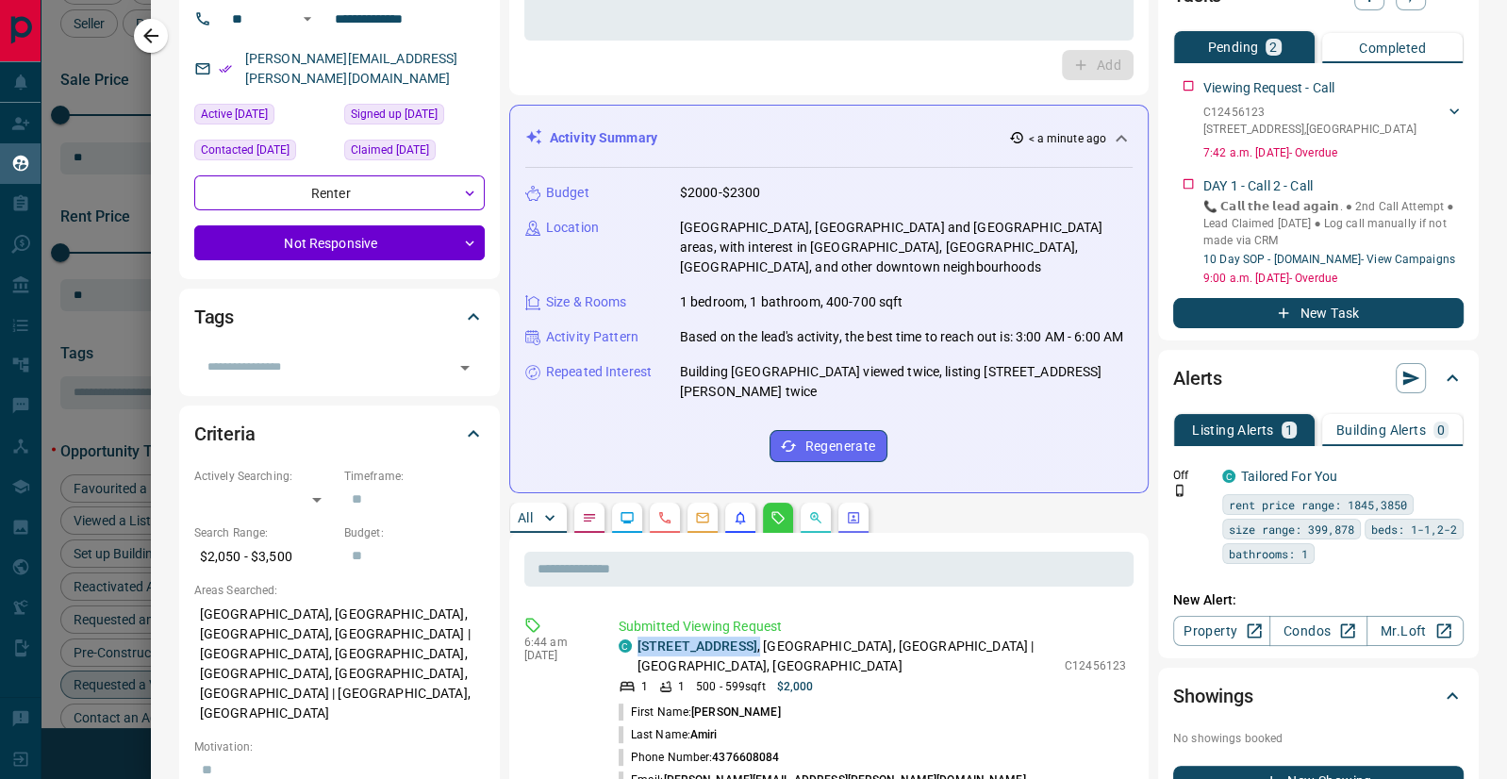
scroll to position [0, 0]
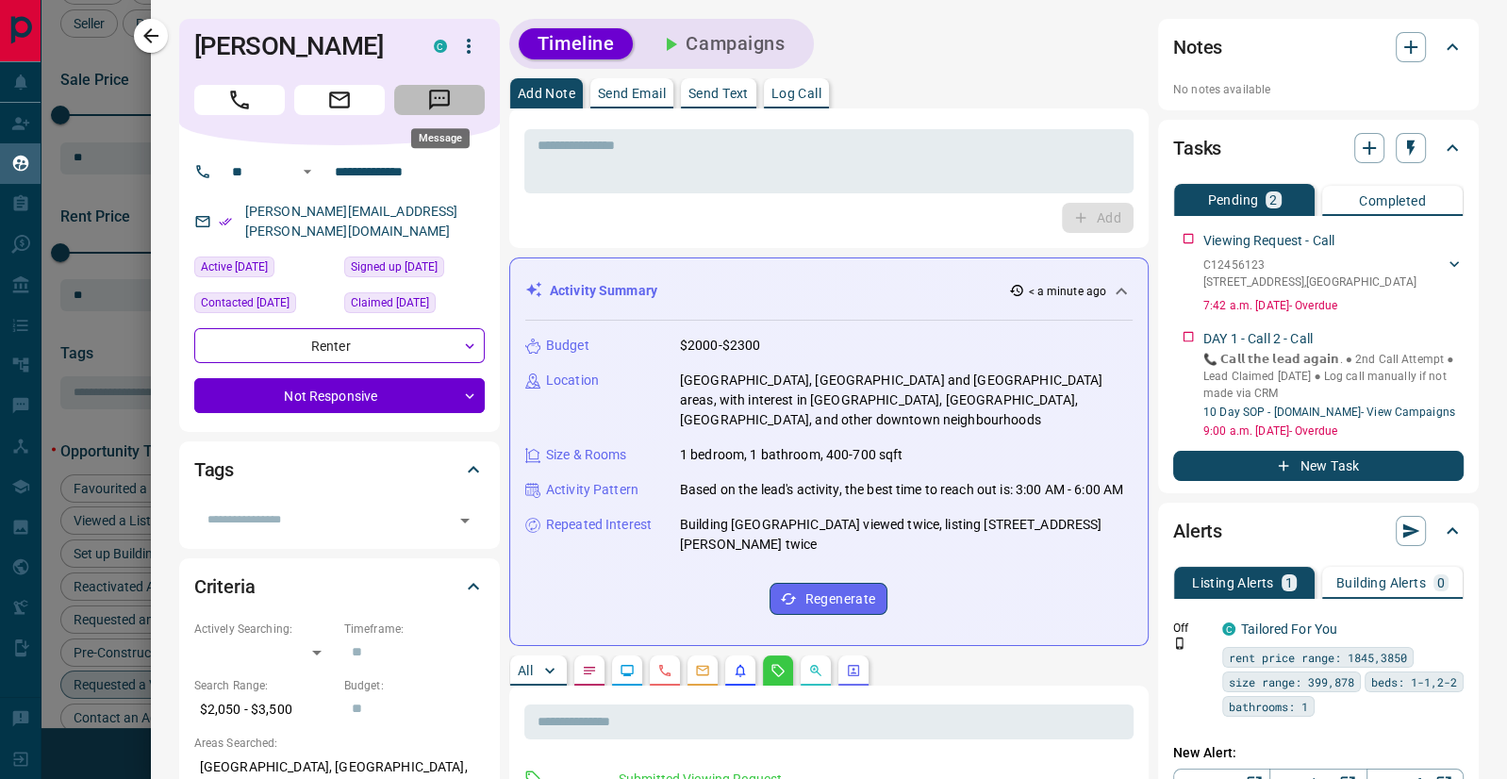
click at [448, 101] on icon "Message" at bounding box center [439, 100] width 21 height 21
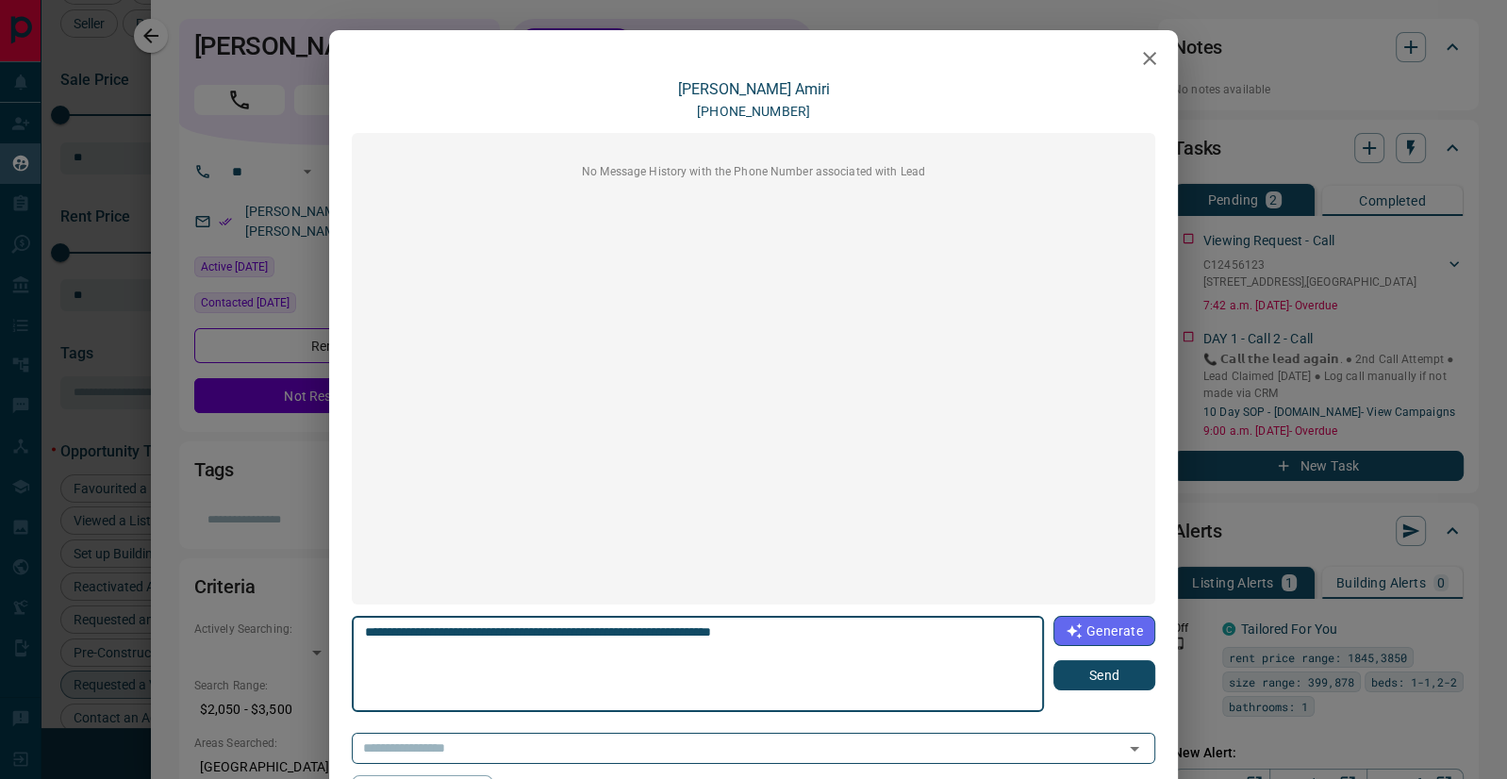
type textarea "**********"
click at [1096, 689] on button "Send" at bounding box center [1104, 675] width 102 height 30
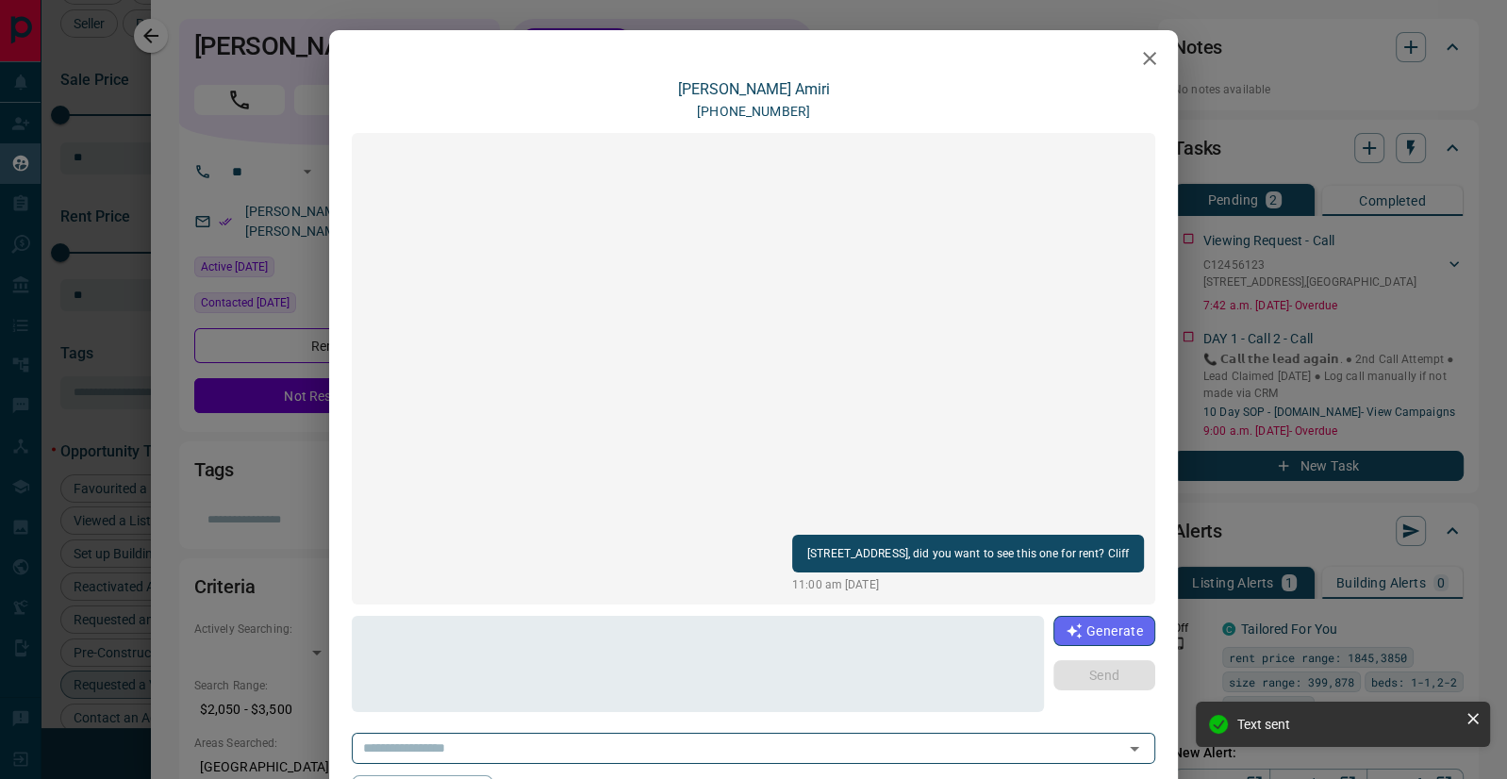
click at [1152, 50] on icon "button" at bounding box center [1149, 58] width 23 height 23
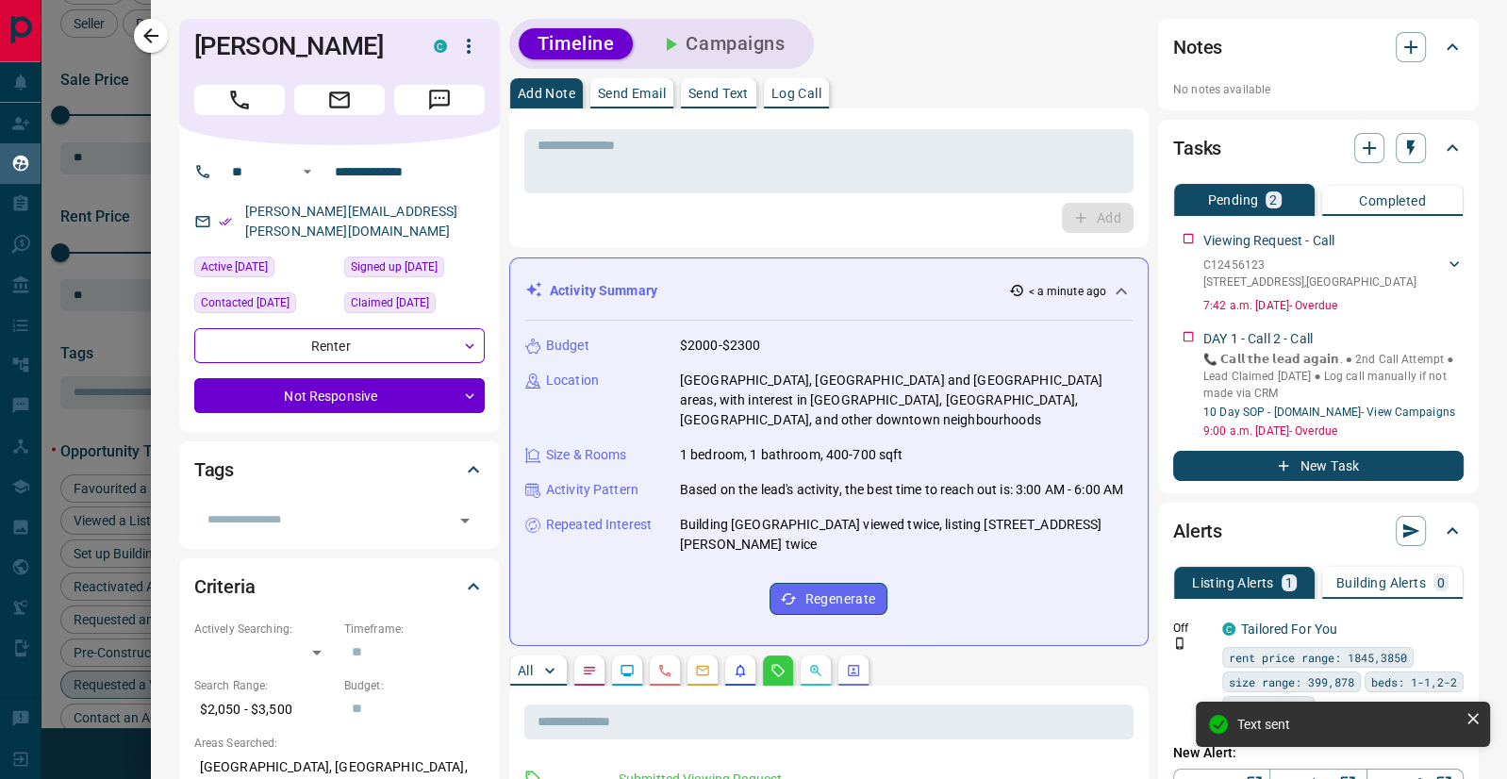
click at [634, 89] on p "Send Email" at bounding box center [632, 93] width 68 height 13
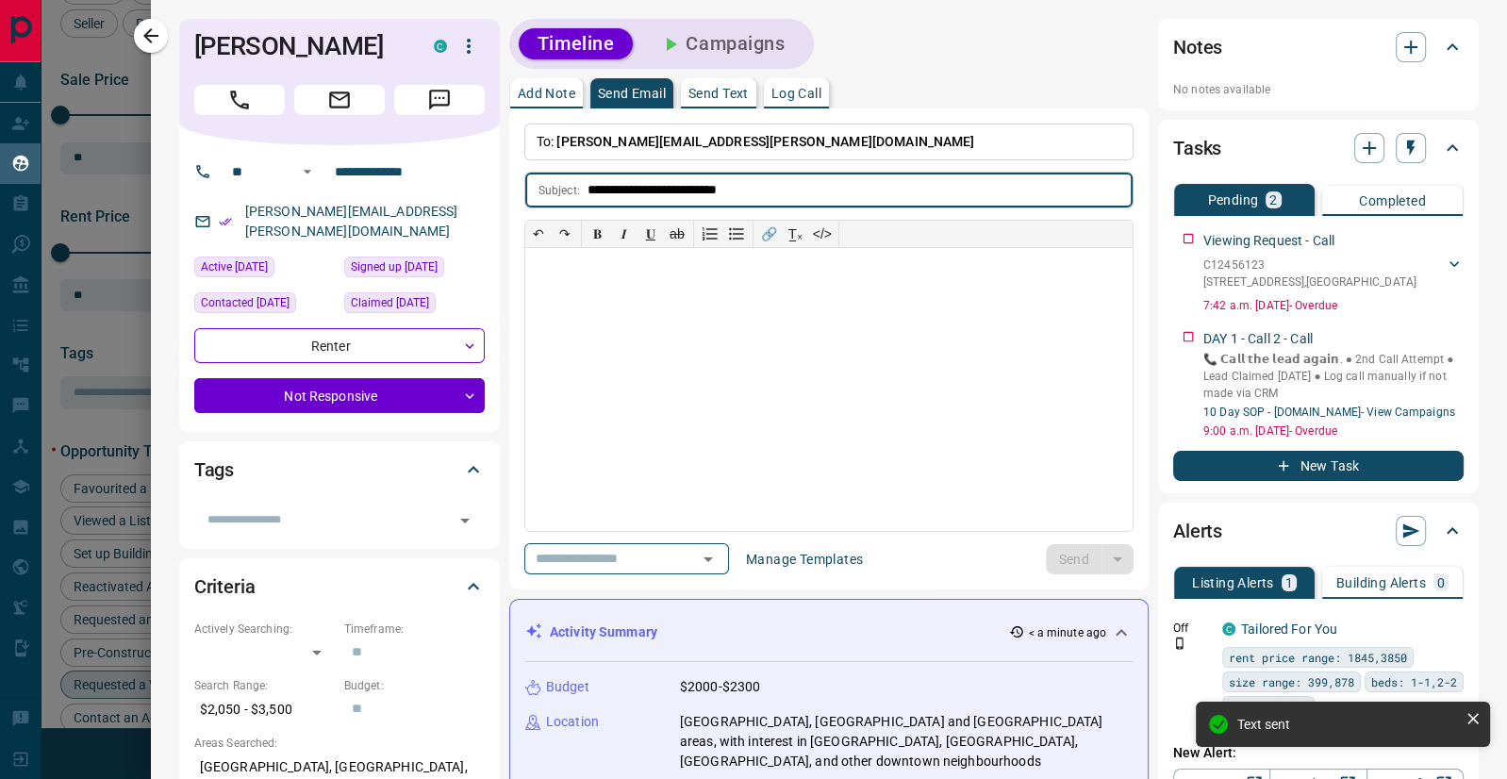
type input "**********"
click at [596, 282] on div at bounding box center [828, 389] width 607 height 283
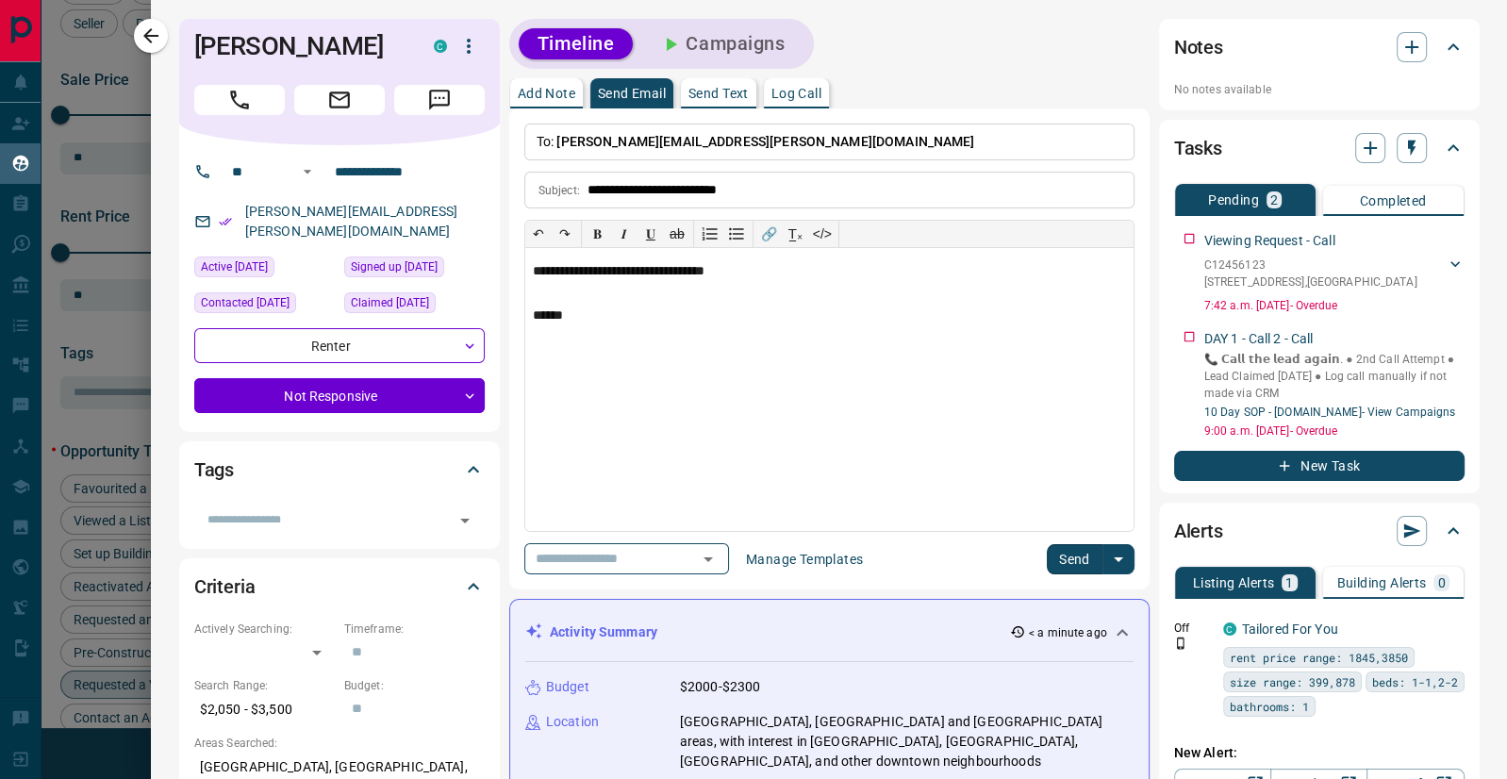
click at [1055, 553] on button "Send" at bounding box center [1075, 559] width 56 height 30
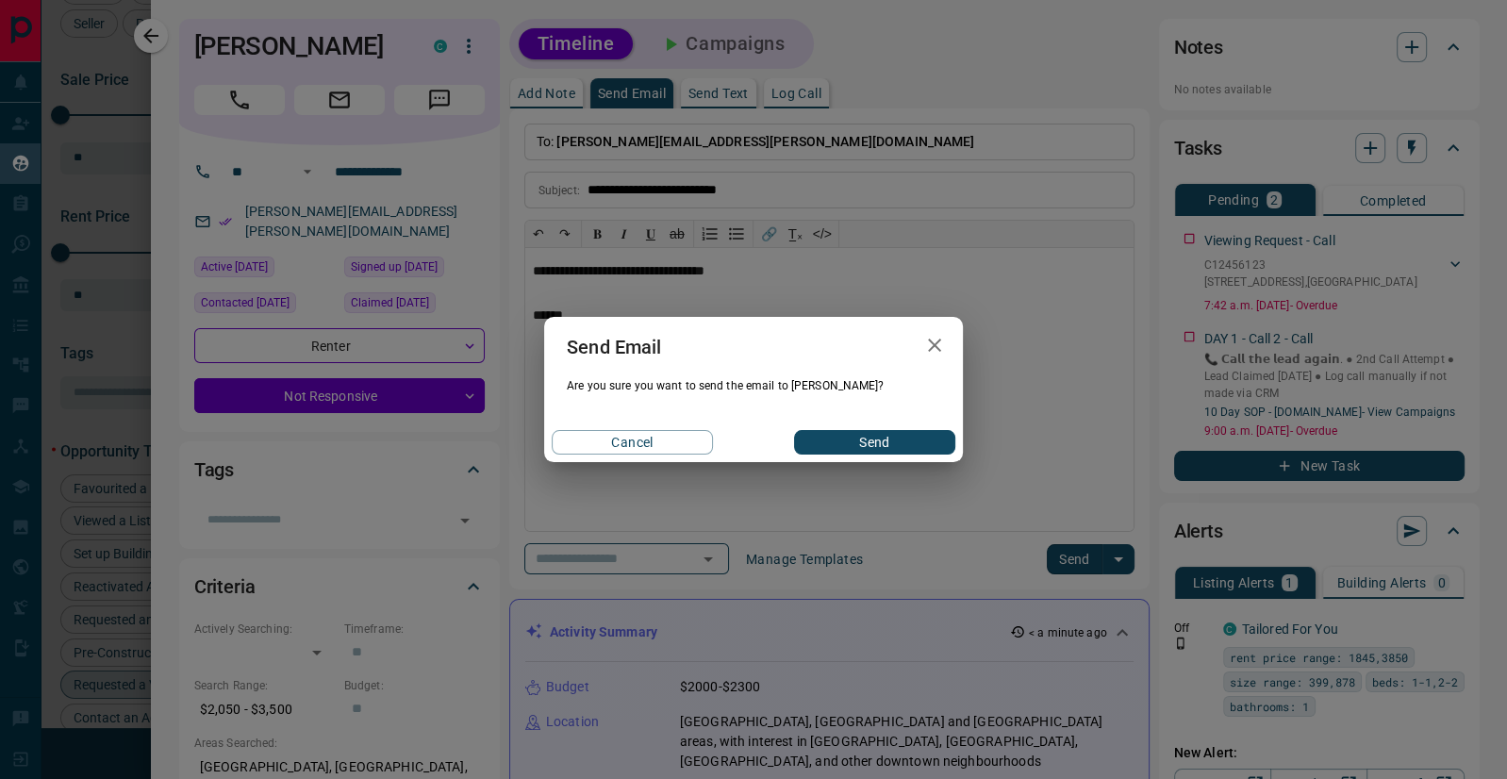
click at [870, 436] on button "Send" at bounding box center [874, 442] width 161 height 25
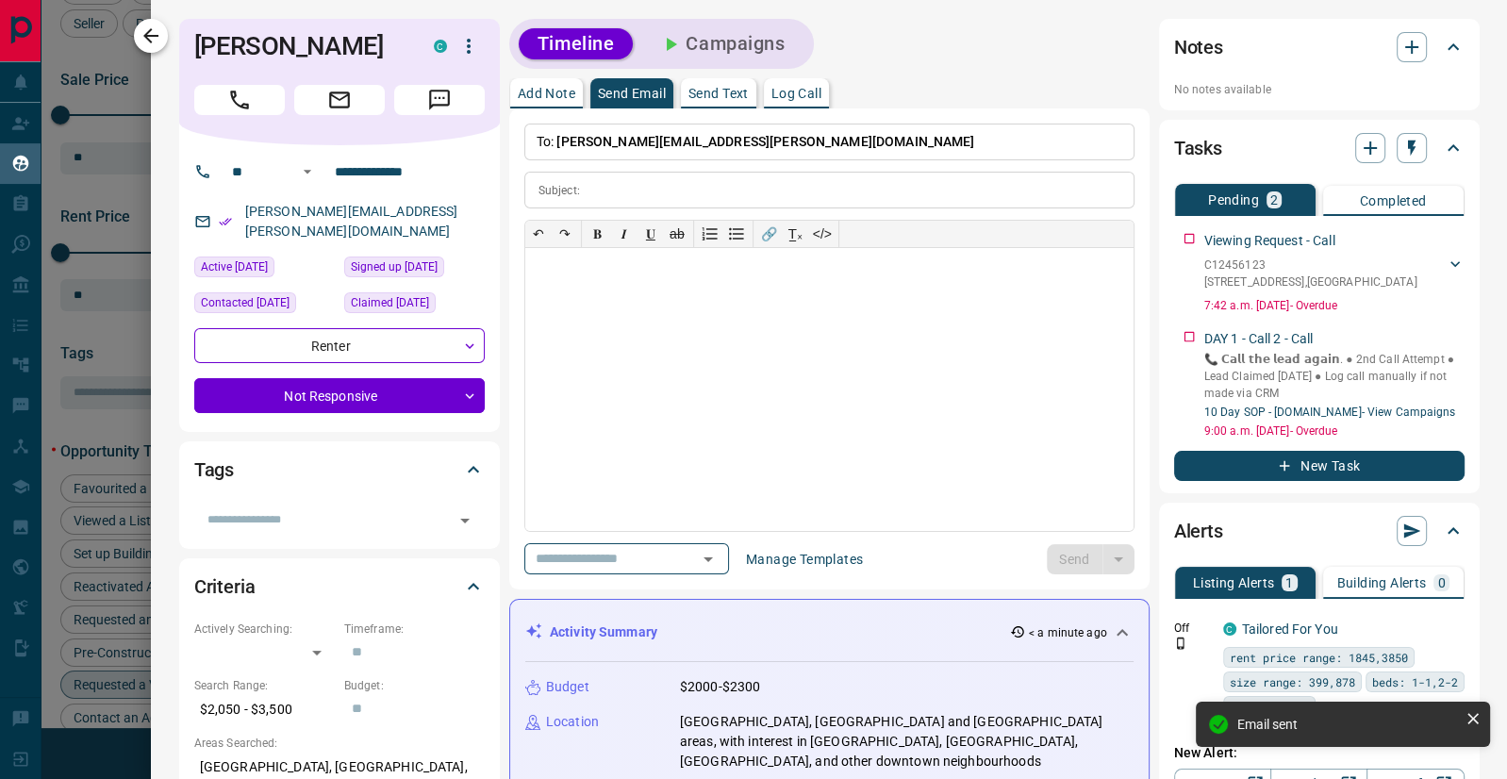
click at [156, 36] on icon "button" at bounding box center [150, 35] width 15 height 15
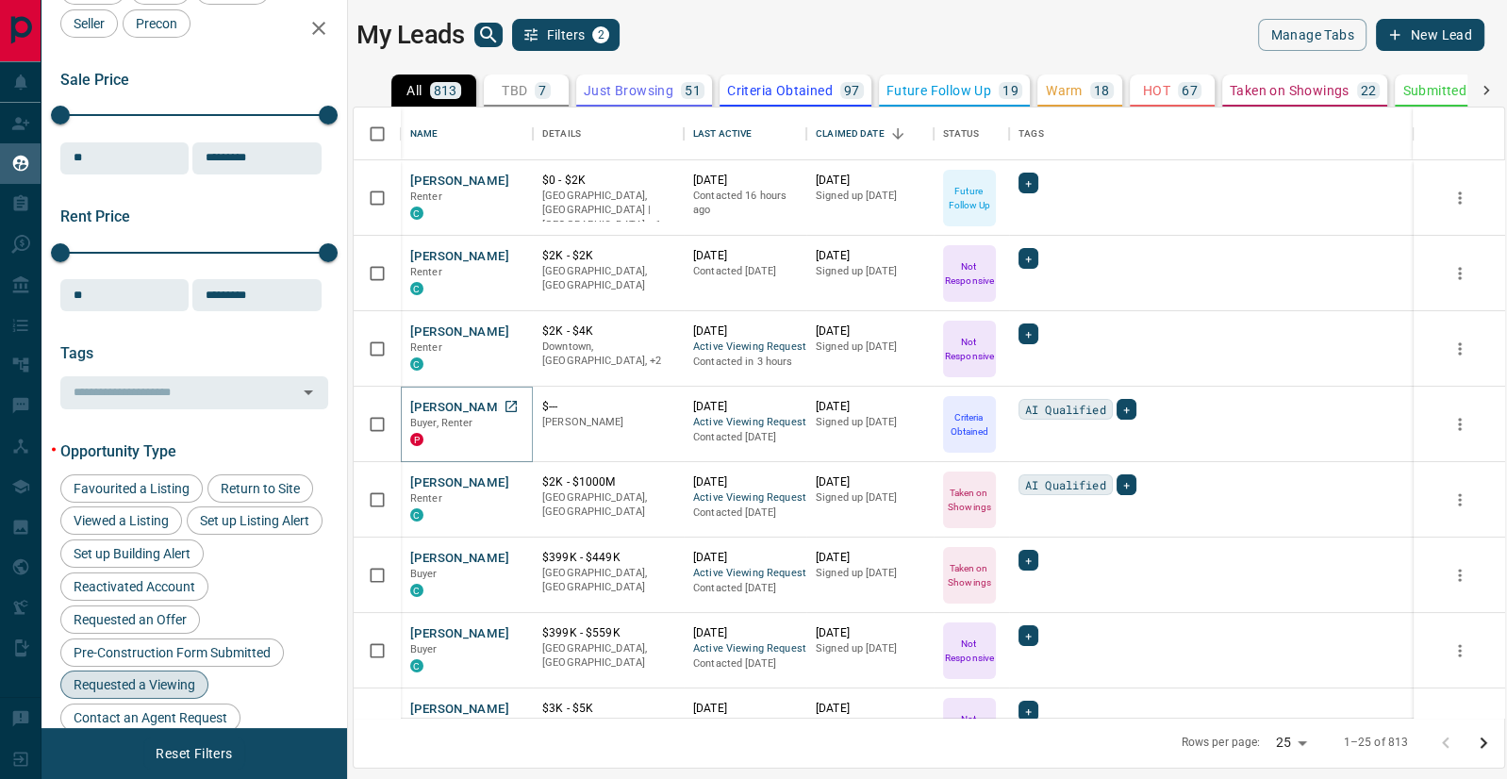
click at [445, 401] on button "[PERSON_NAME]" at bounding box center [459, 408] width 99 height 18
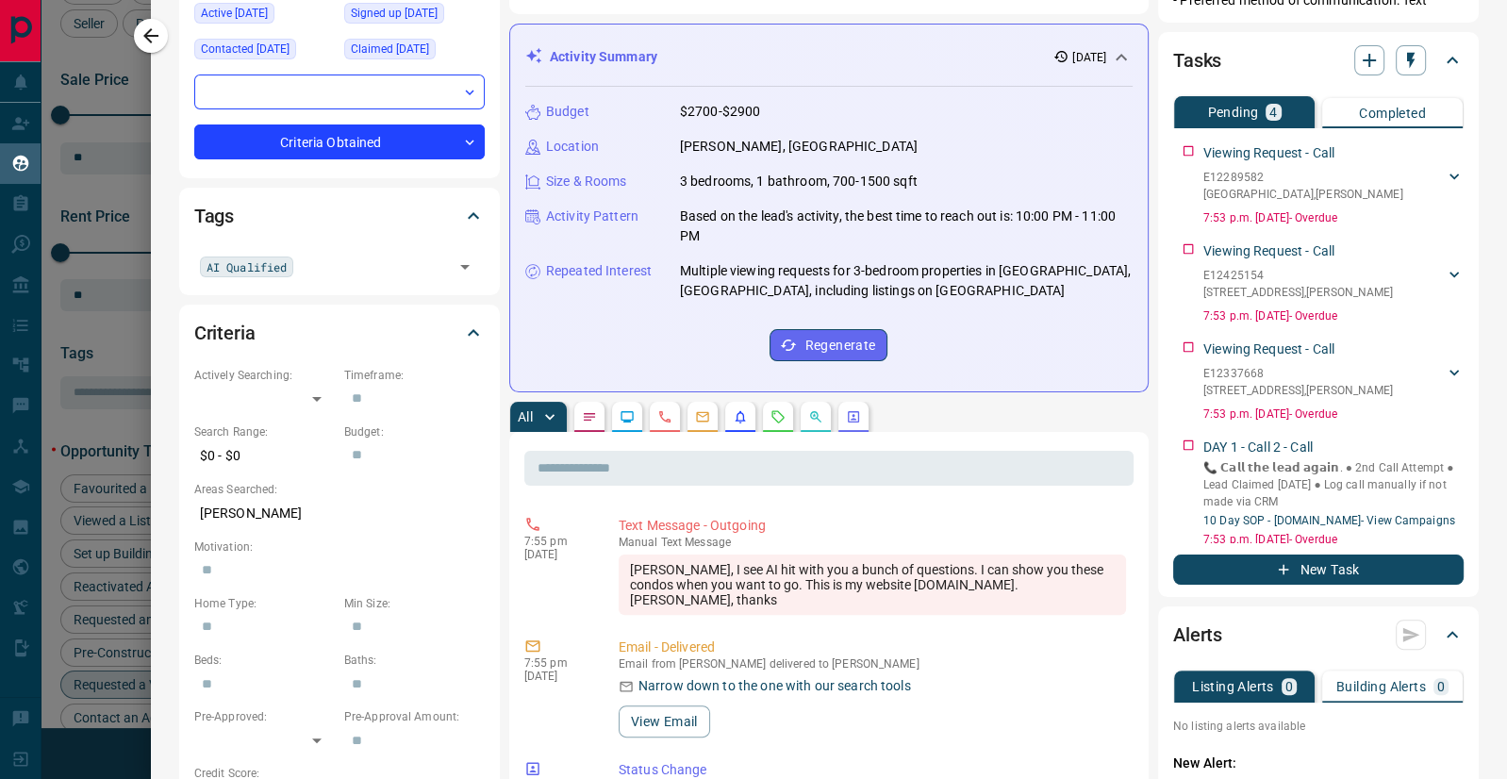
scroll to position [255, 0]
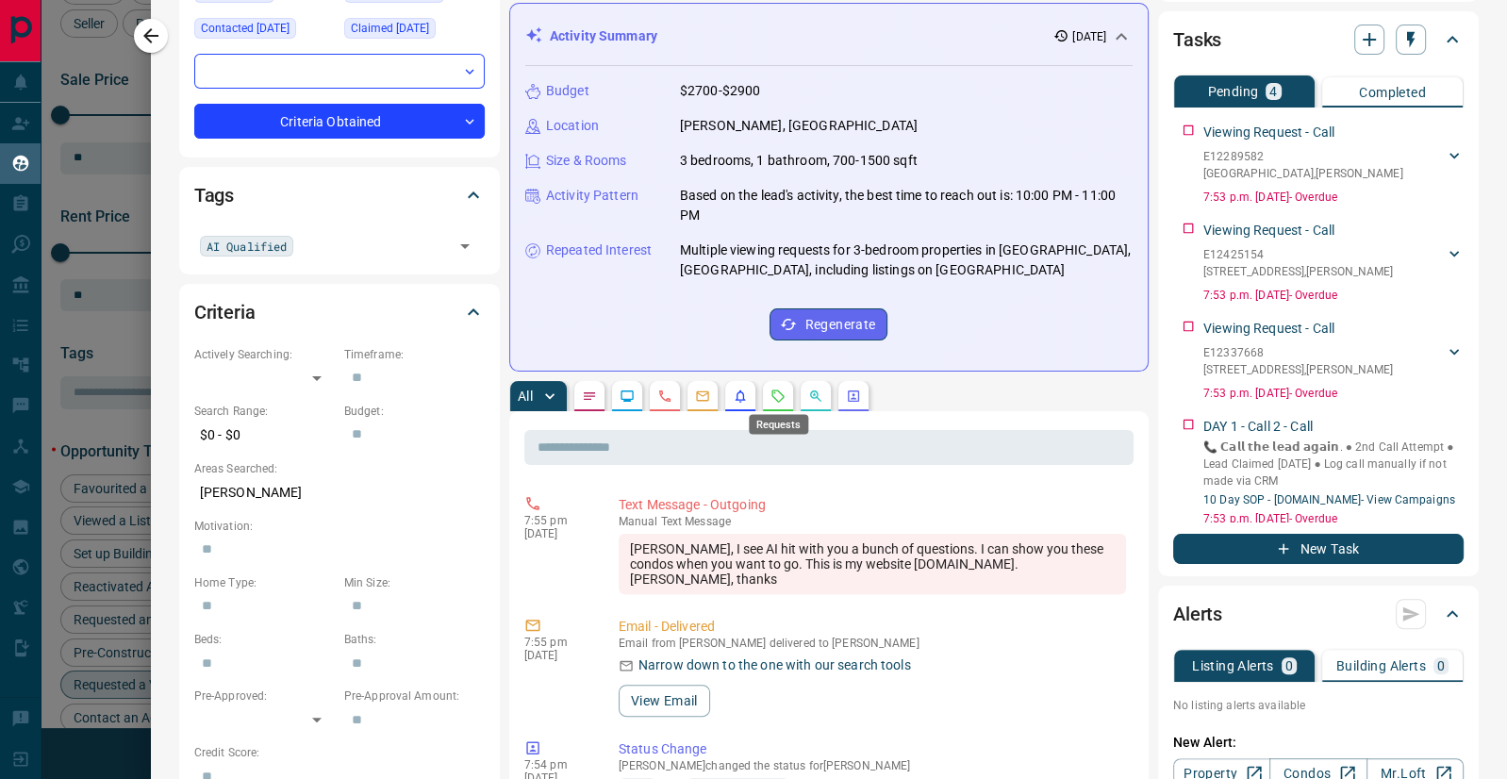
click at [778, 389] on icon "Requests" at bounding box center [777, 395] width 12 height 12
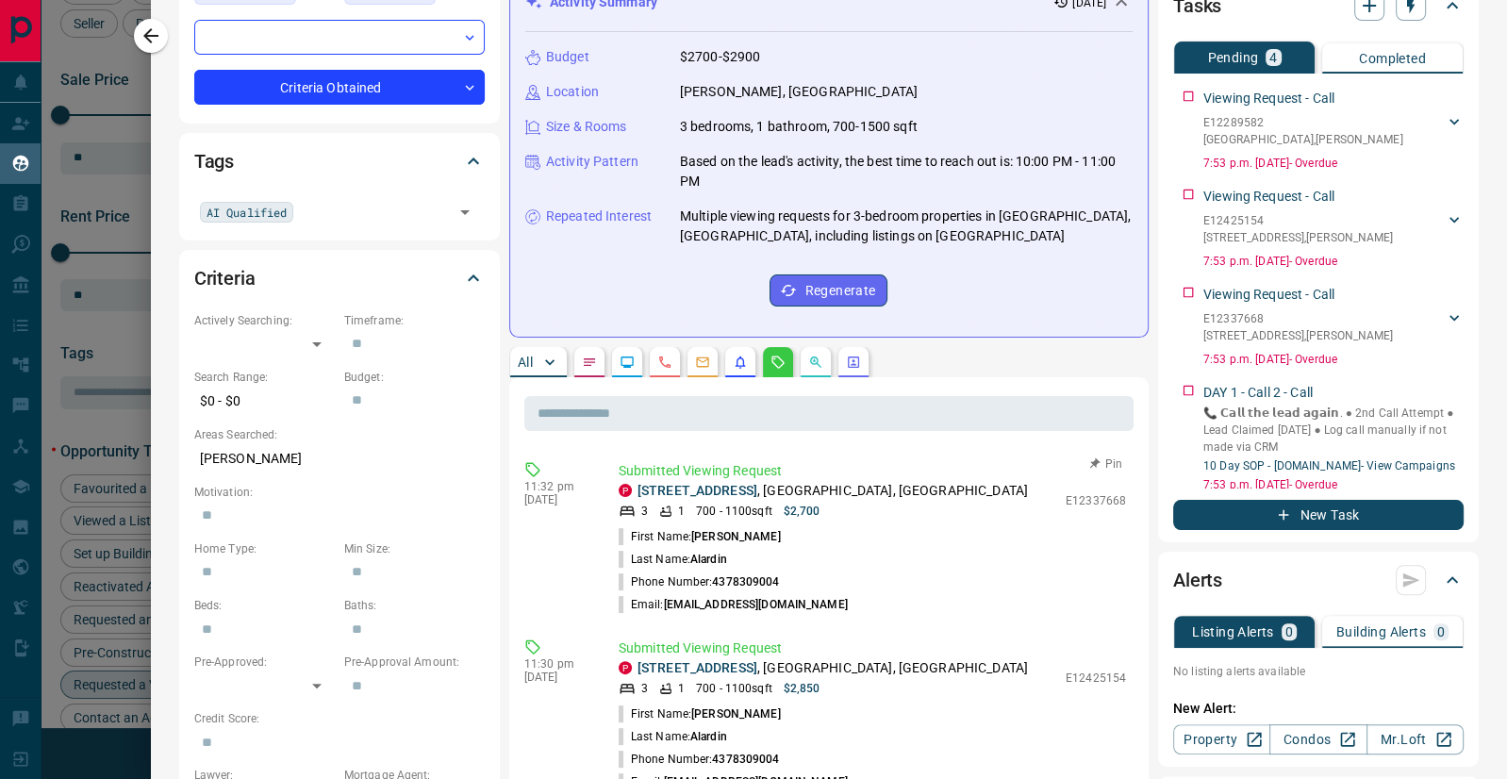
scroll to position [363, 0]
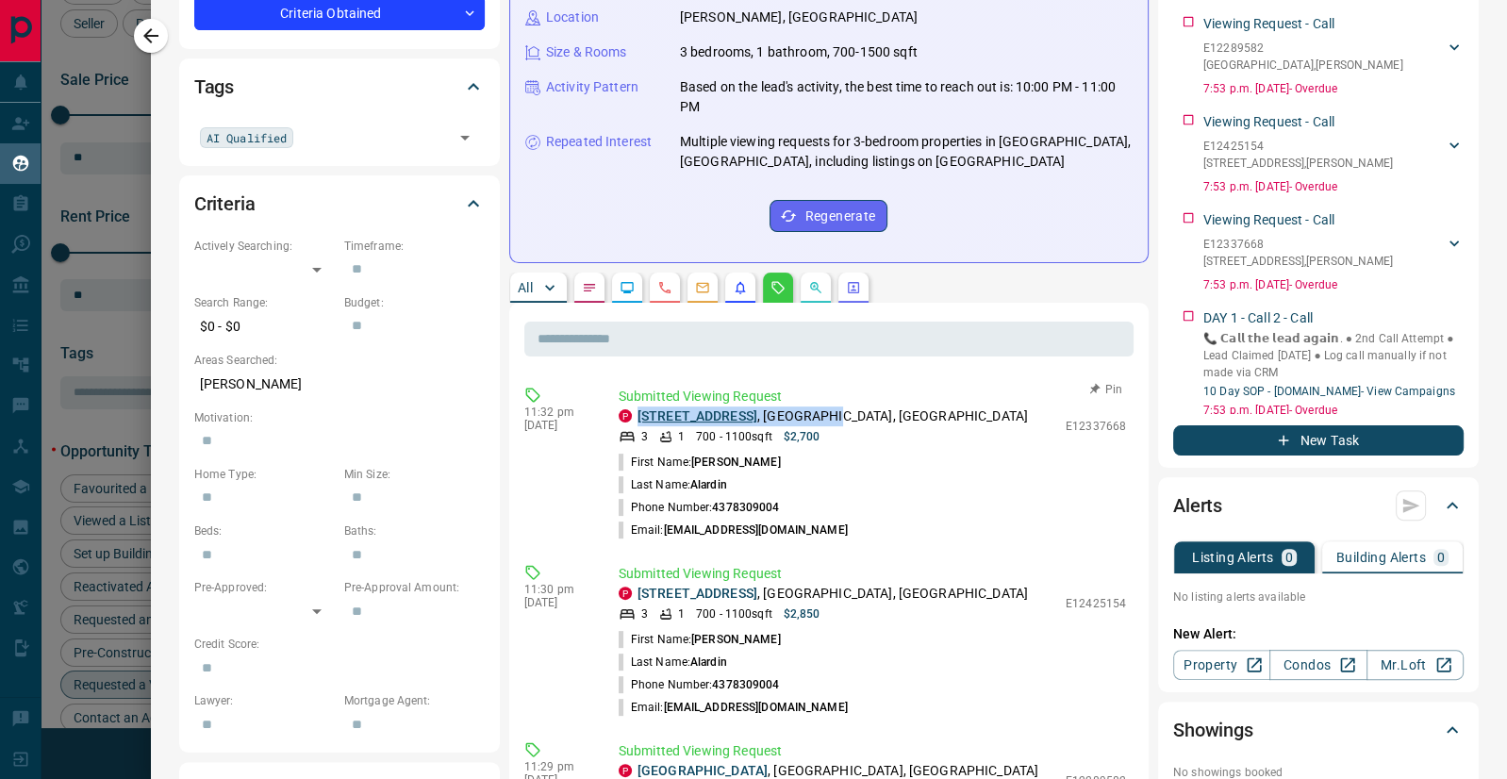
drag, startPoint x: 846, startPoint y: 414, endPoint x: 637, endPoint y: 415, distance: 208.4
click at [637, 415] on p "[STREET_ADDRESS]" at bounding box center [832, 416] width 390 height 20
copy p "[STREET_ADDRESS]"
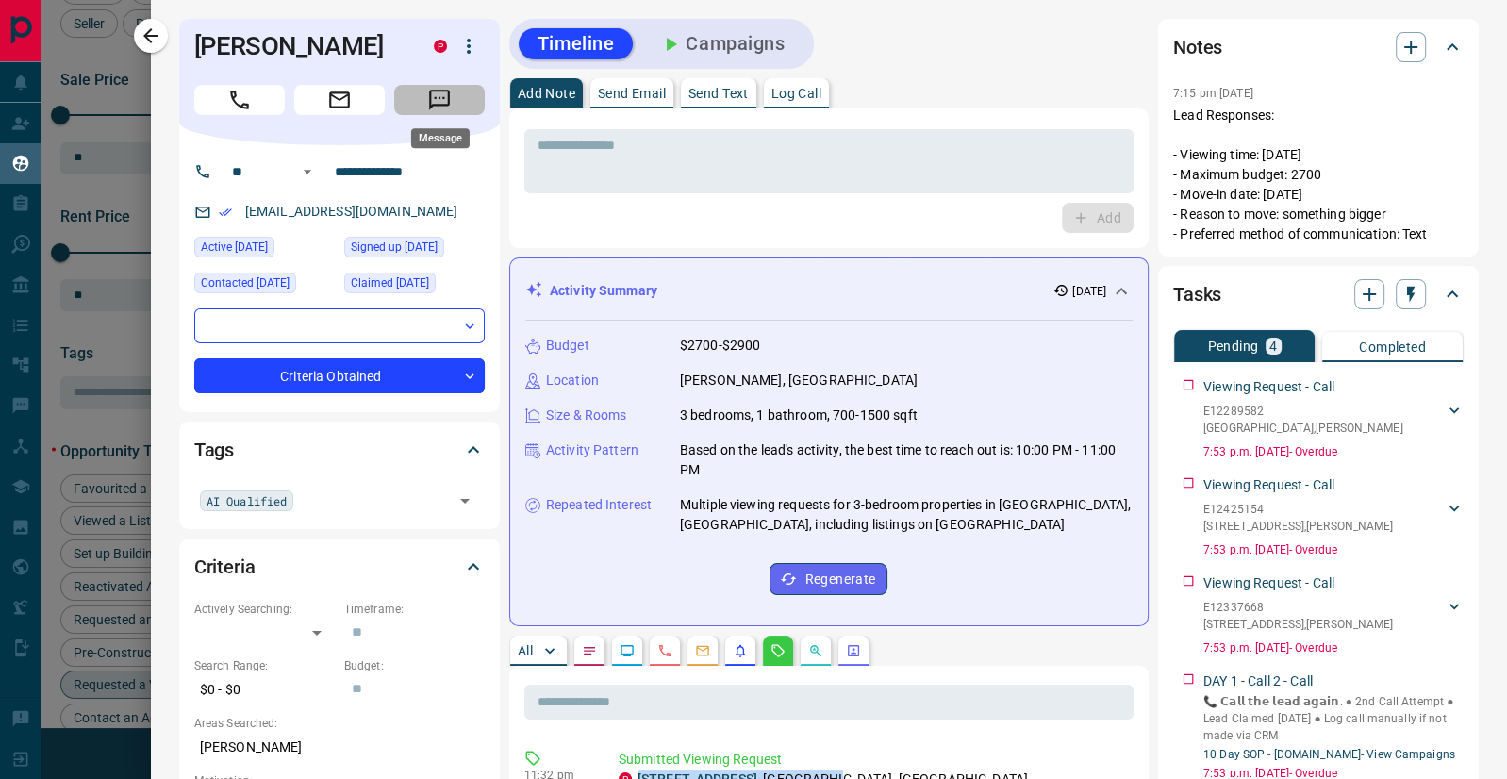
click at [438, 92] on icon "Message" at bounding box center [439, 100] width 25 height 25
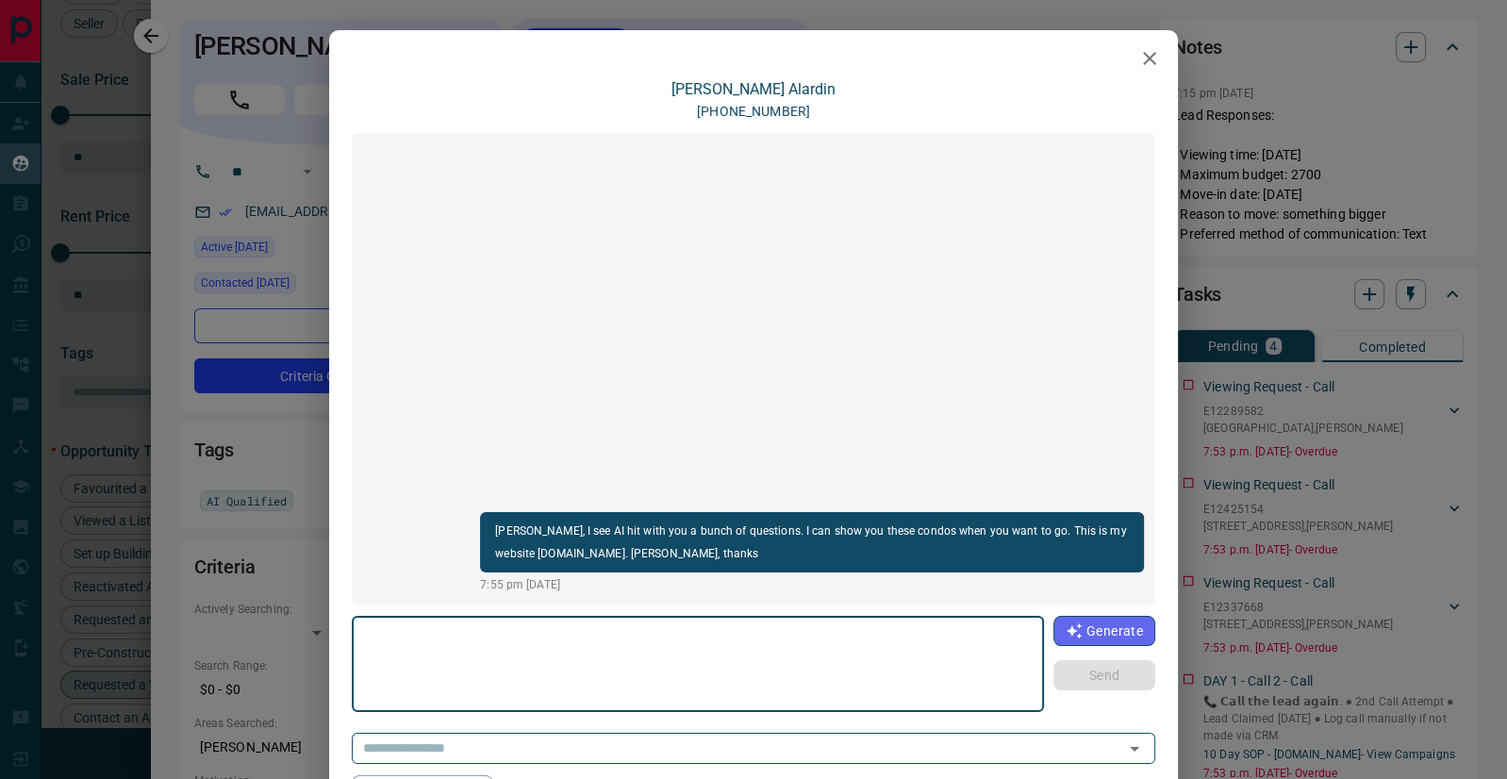
click at [561, 642] on textarea at bounding box center [698, 664] width 666 height 80
type textarea "**********"
click at [1074, 668] on button "Send" at bounding box center [1104, 675] width 102 height 30
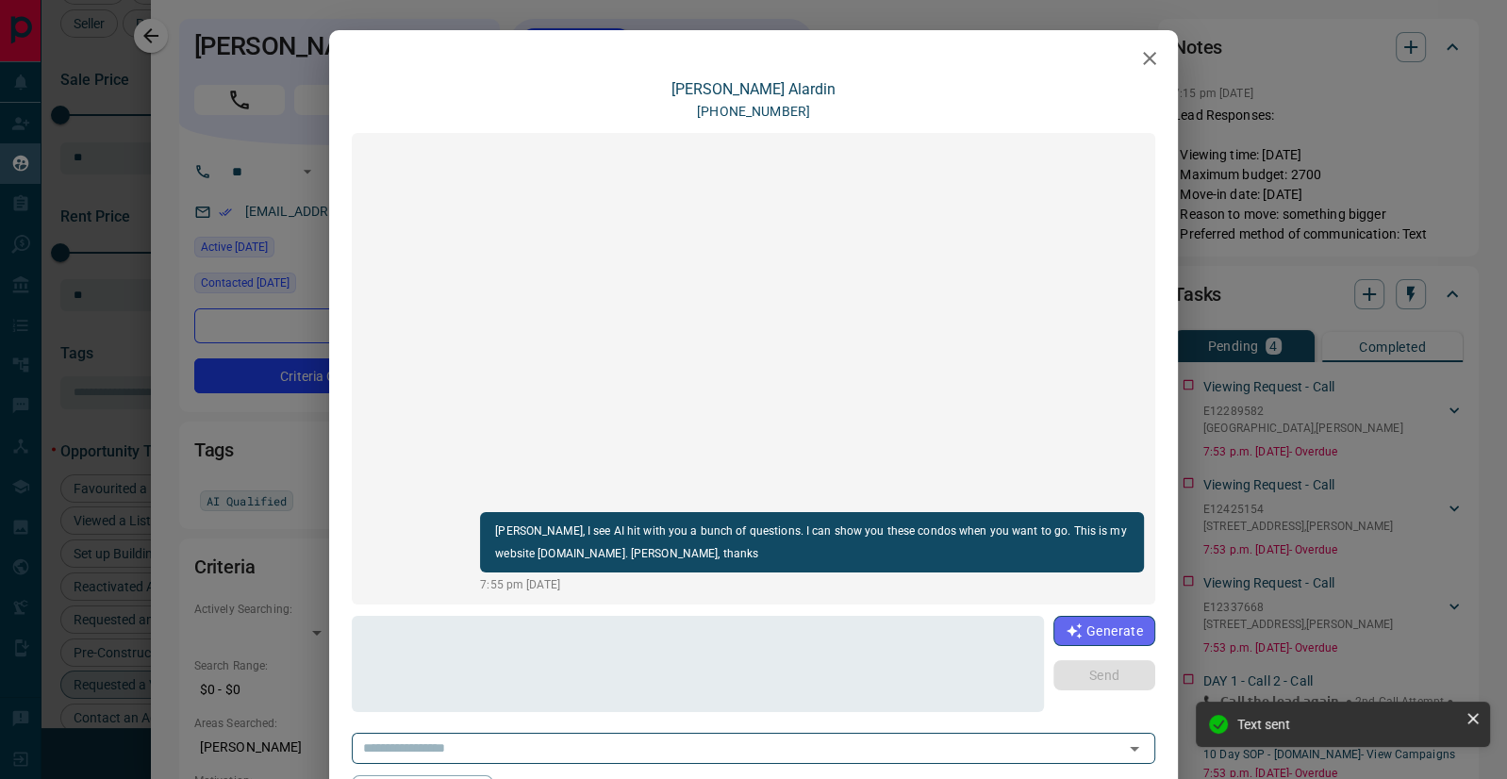
click at [1147, 52] on icon "button" at bounding box center [1149, 58] width 23 height 23
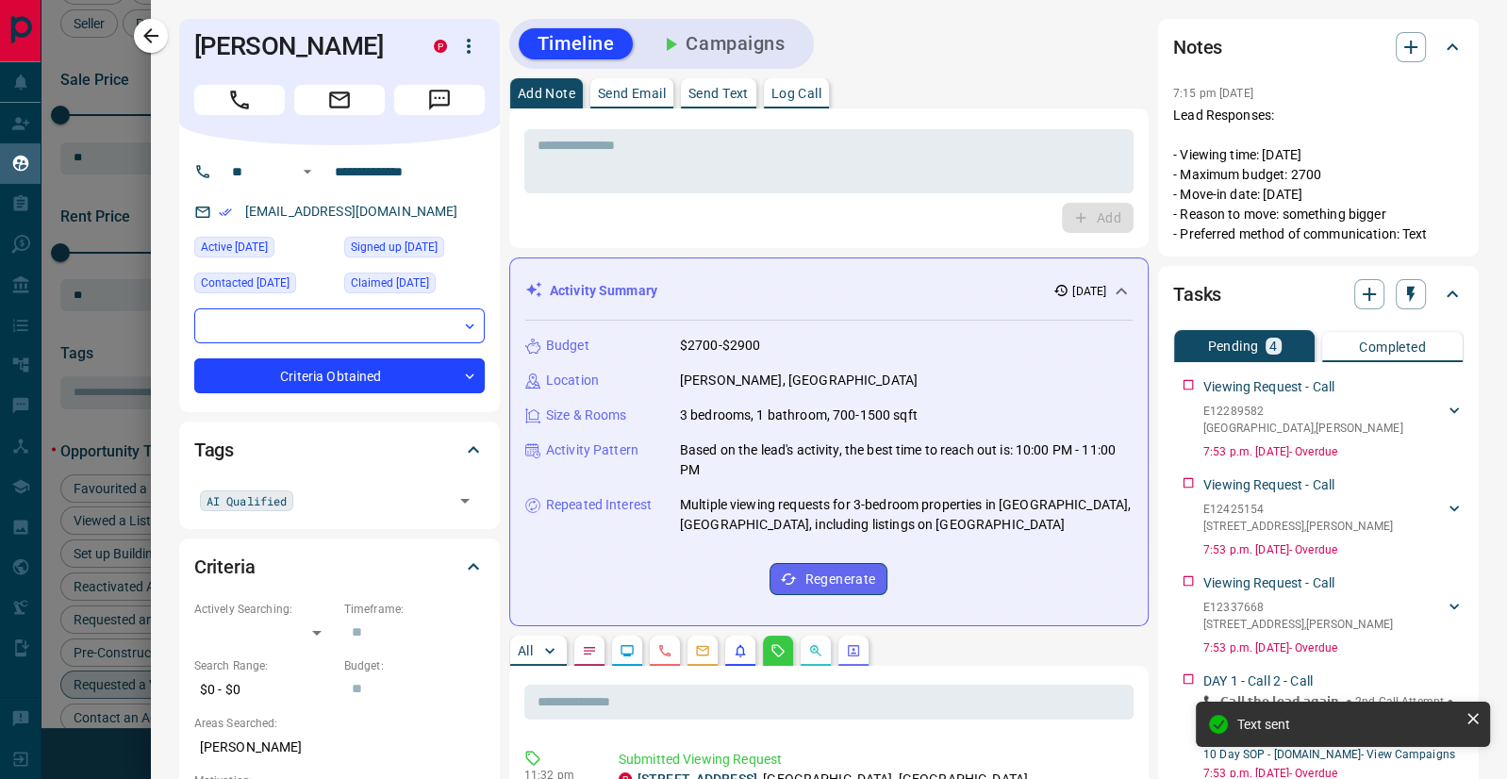
click at [635, 98] on p "Send Email" at bounding box center [632, 93] width 68 height 13
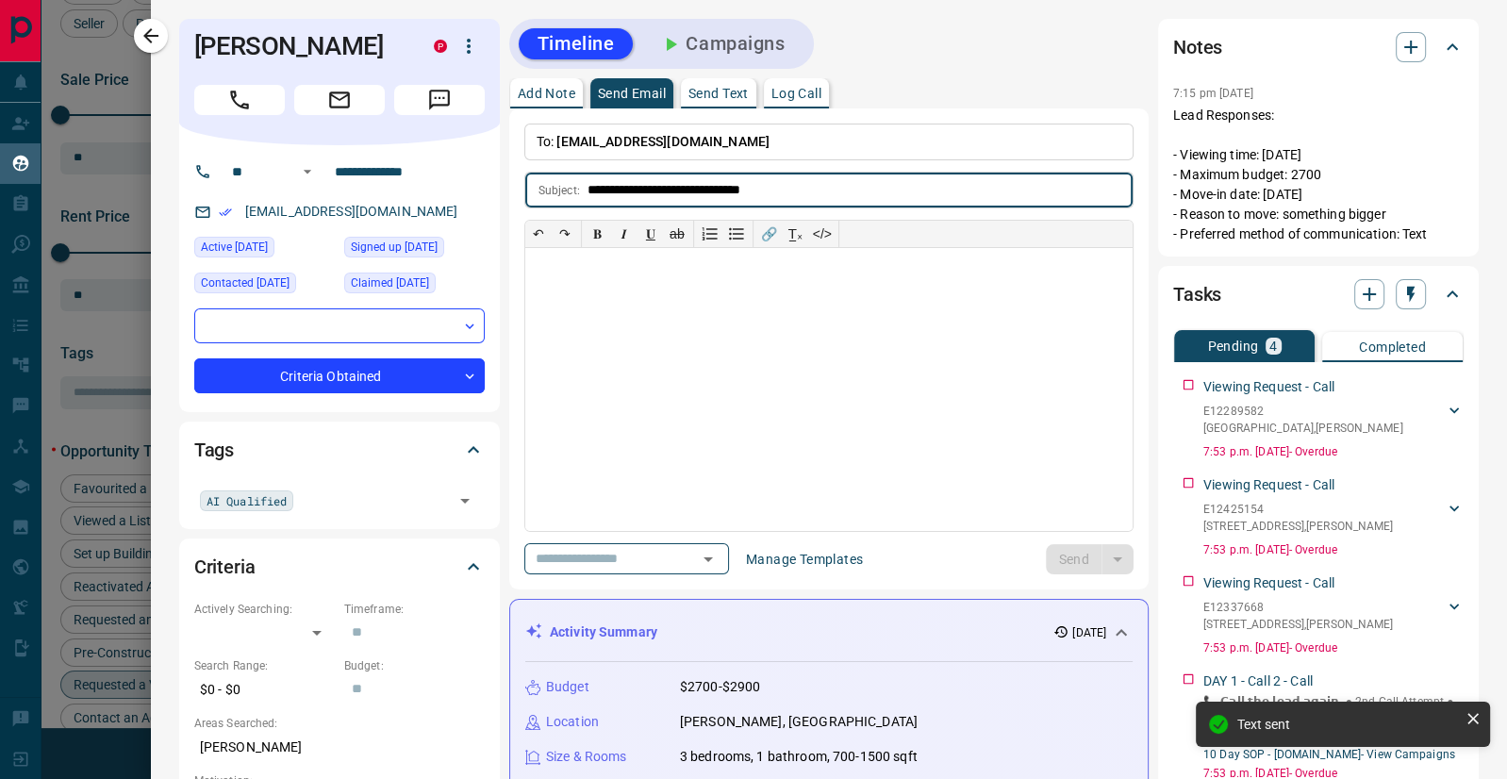
type input "**********"
click at [642, 271] on div at bounding box center [828, 389] width 607 height 283
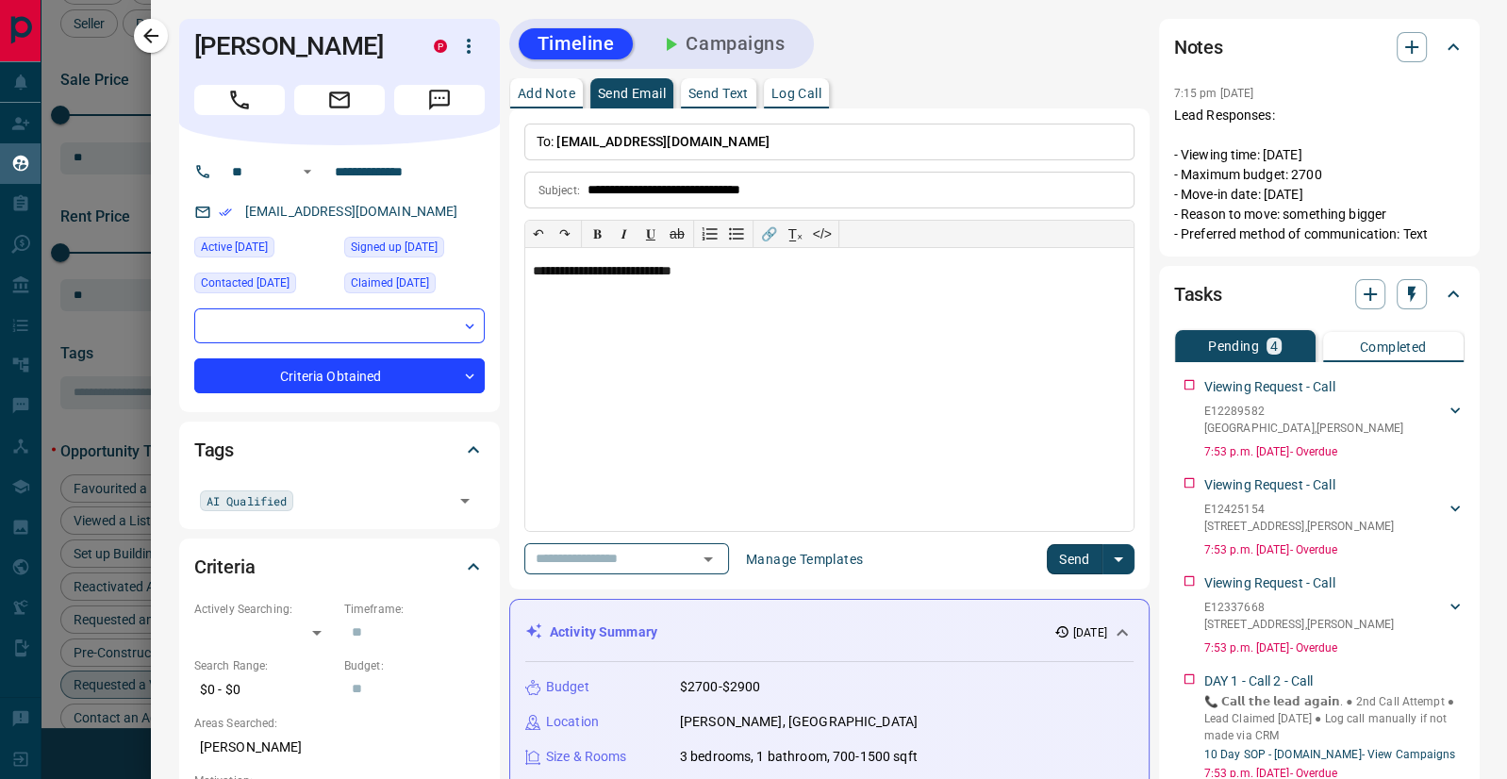
click at [1072, 556] on button "Send" at bounding box center [1075, 559] width 56 height 30
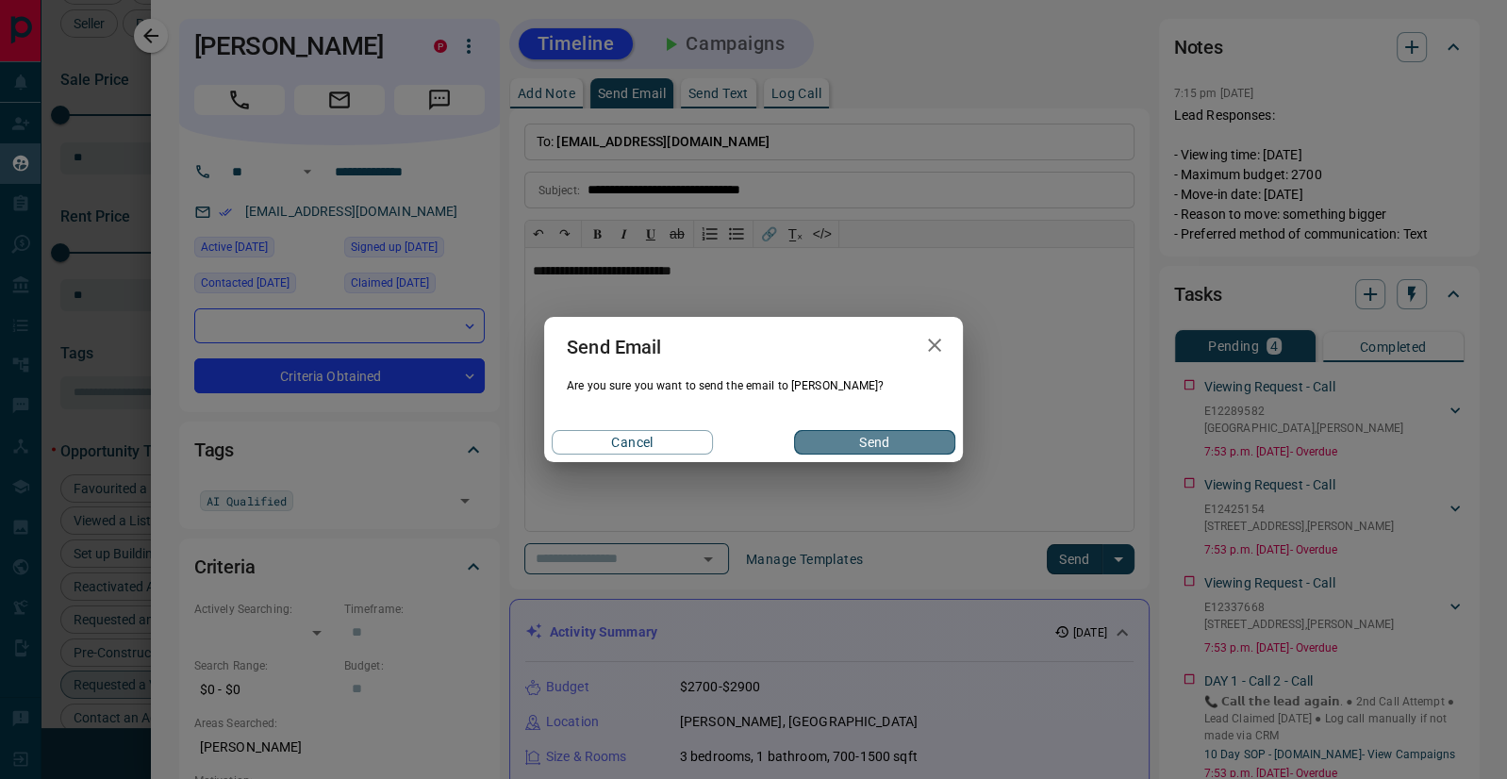
click at [831, 440] on button "Send" at bounding box center [874, 442] width 161 height 25
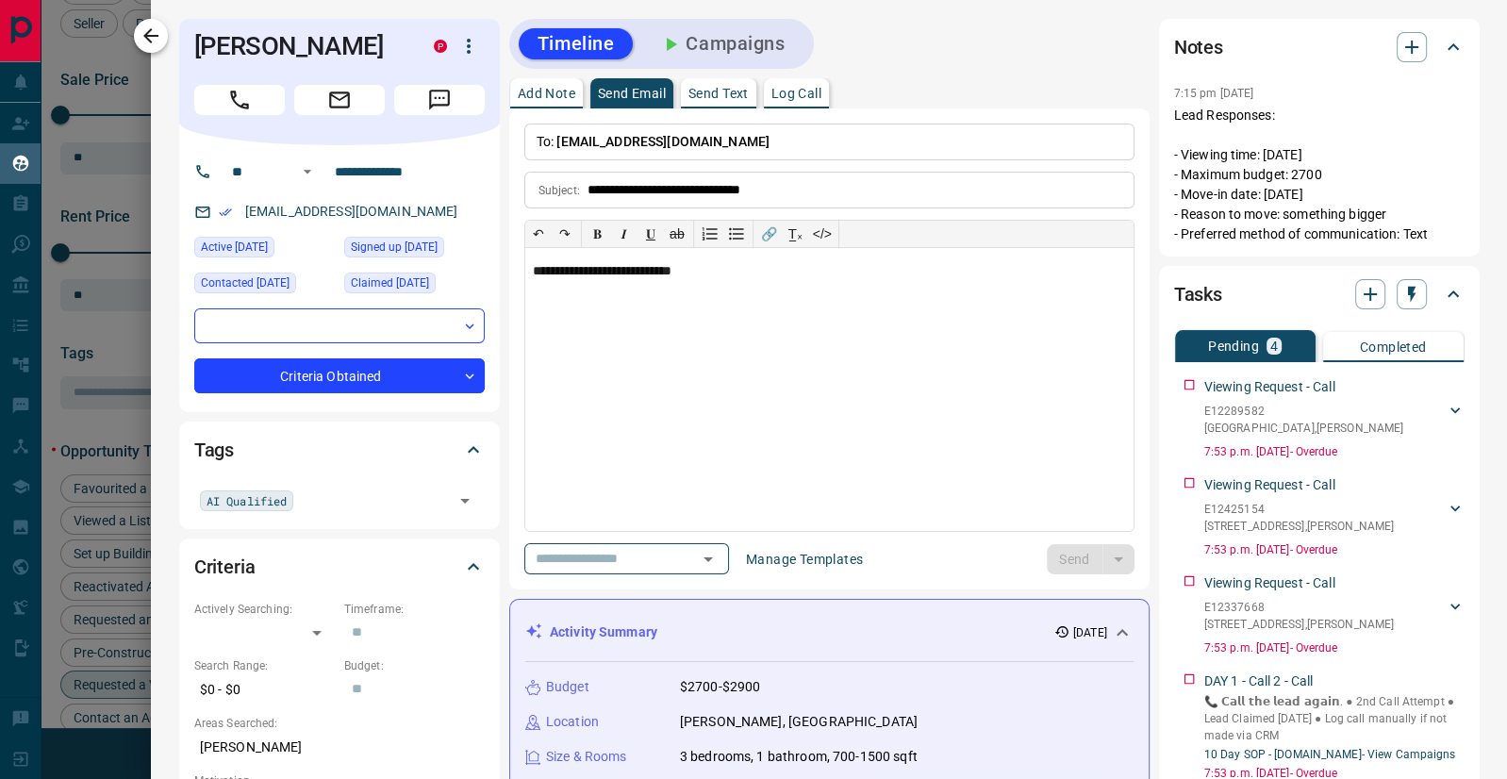
click at [148, 30] on icon "button" at bounding box center [151, 36] width 23 height 23
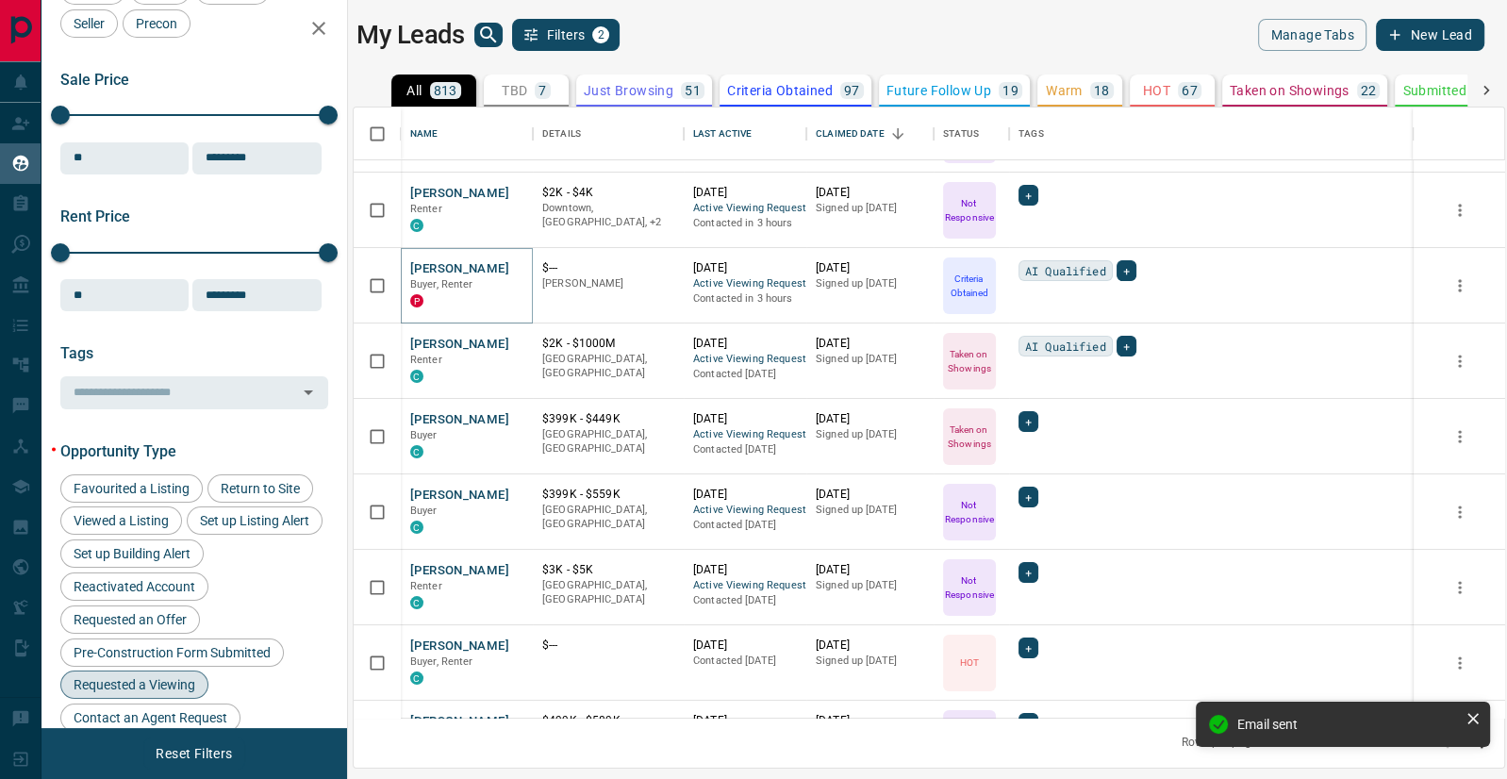
scroll to position [140, 0]
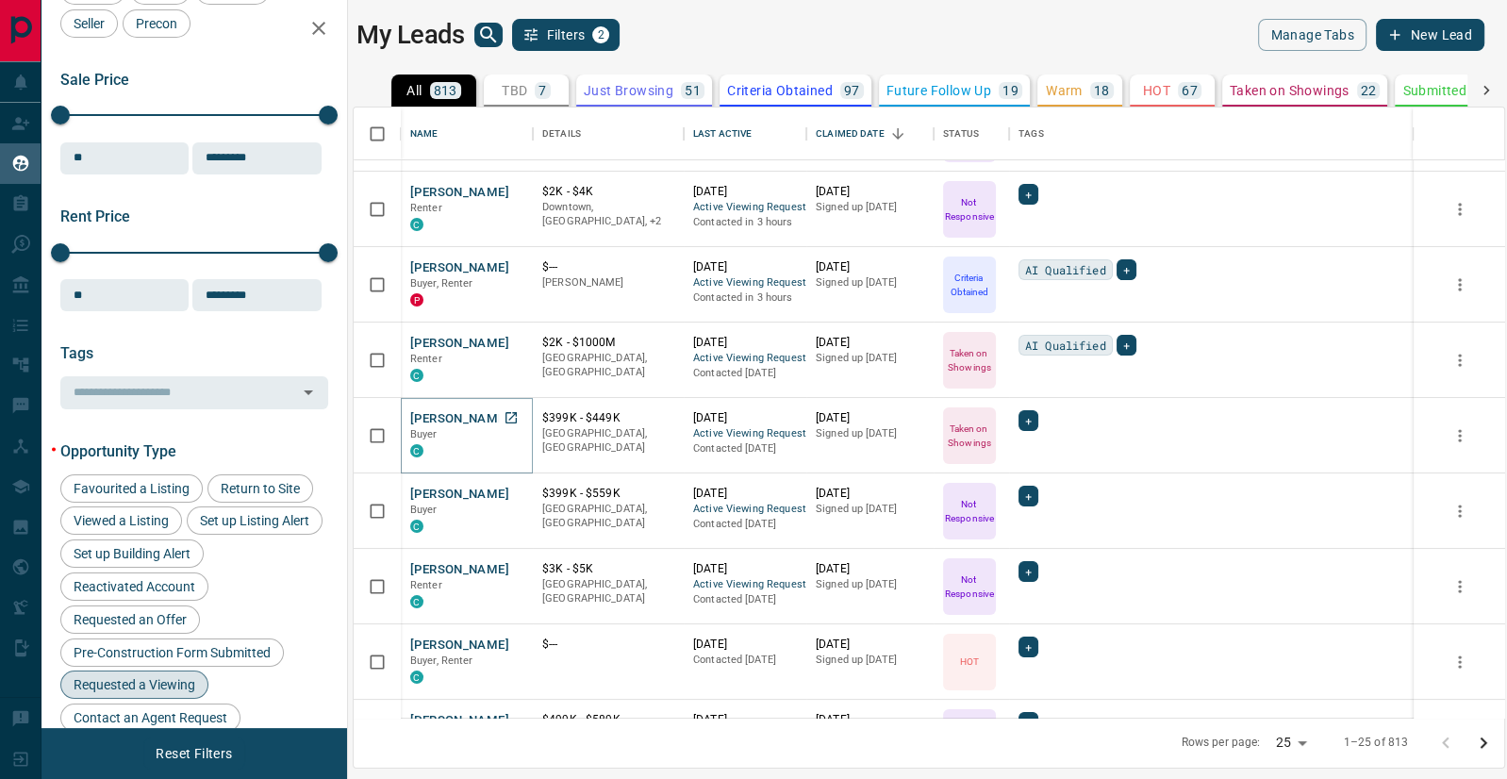
click at [455, 413] on button "[PERSON_NAME]" at bounding box center [459, 419] width 99 height 18
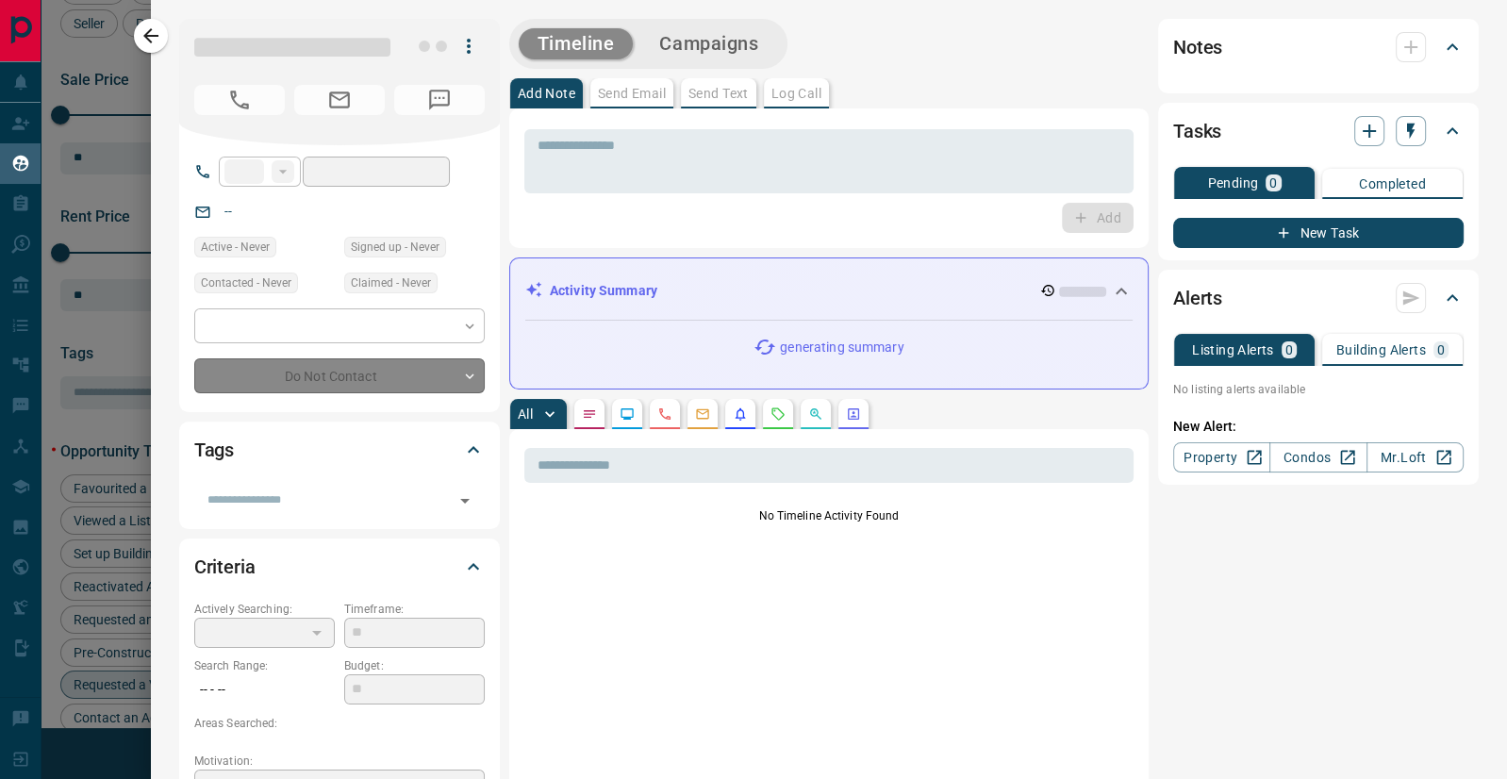
type input "**"
type input "**********"
type input "*"
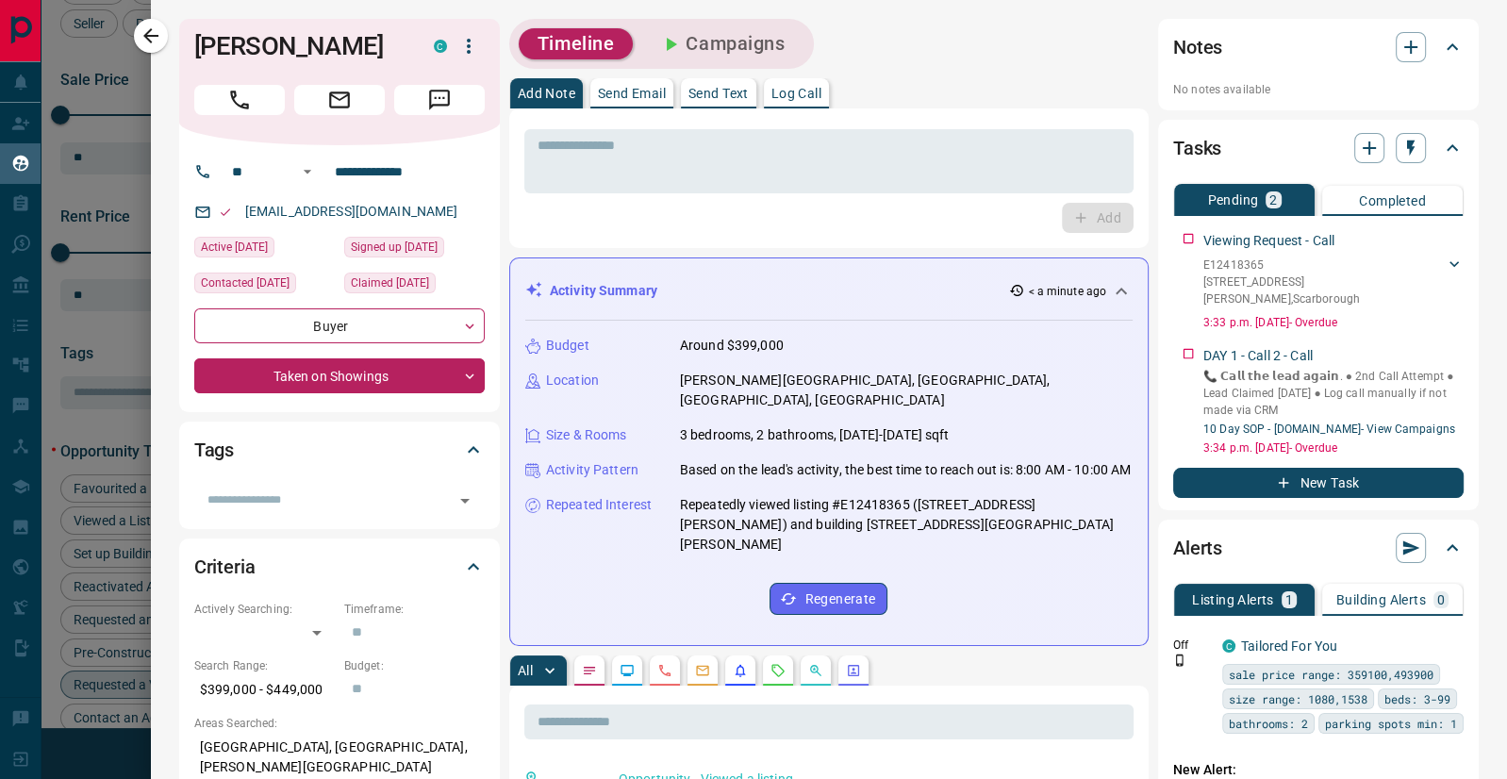
scroll to position [322, 0]
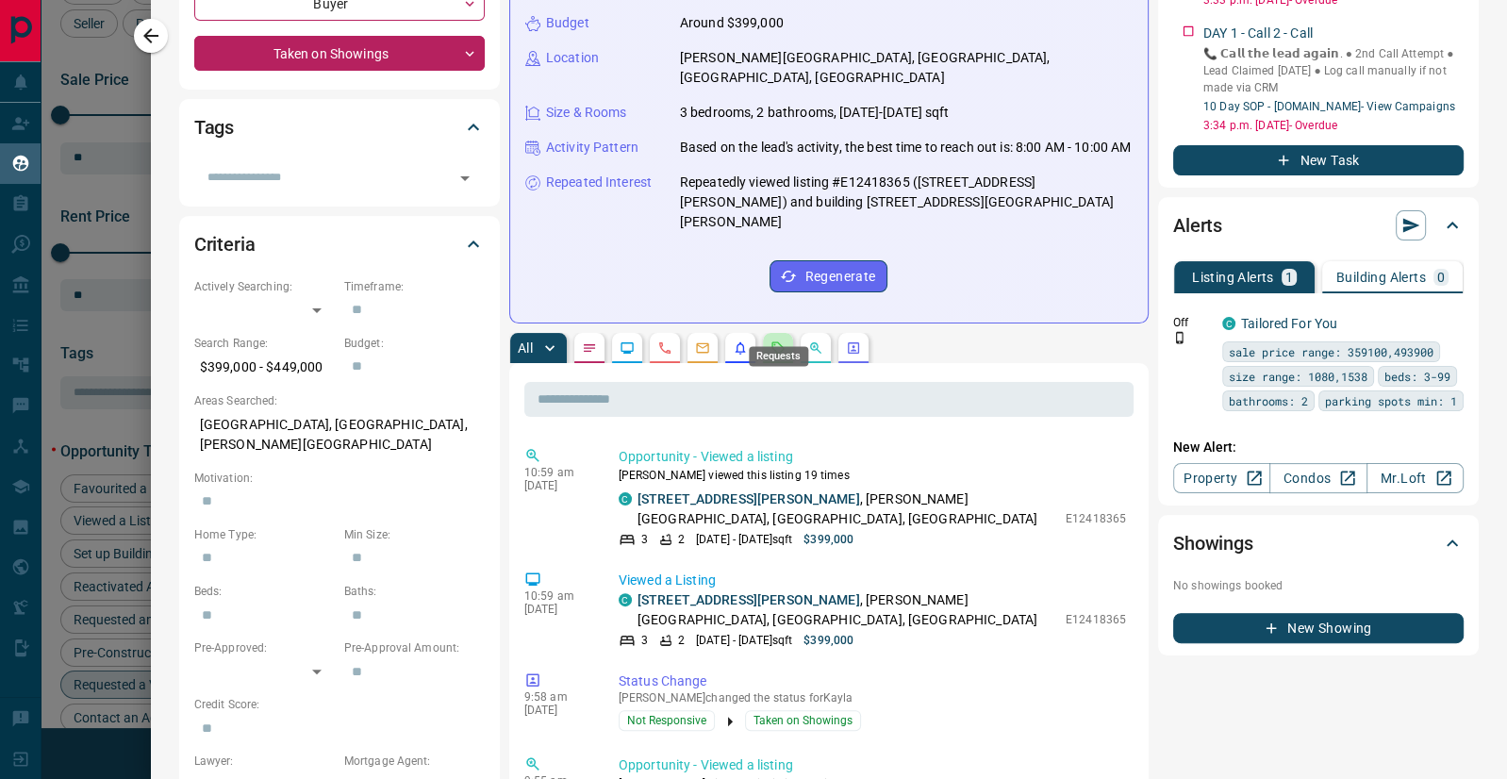
click at [772, 340] on icon "Requests" at bounding box center [777, 347] width 15 height 15
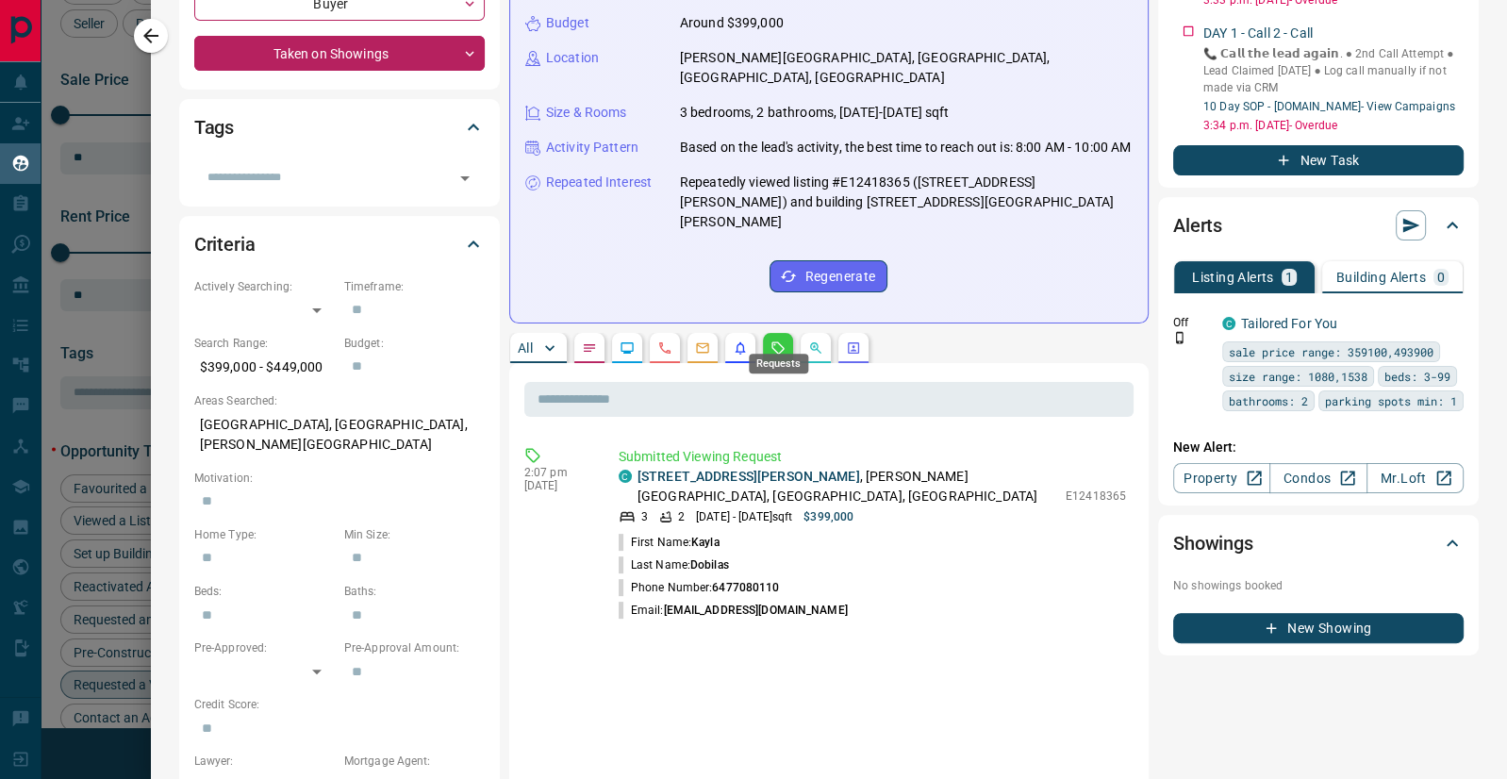
scroll to position [0, 0]
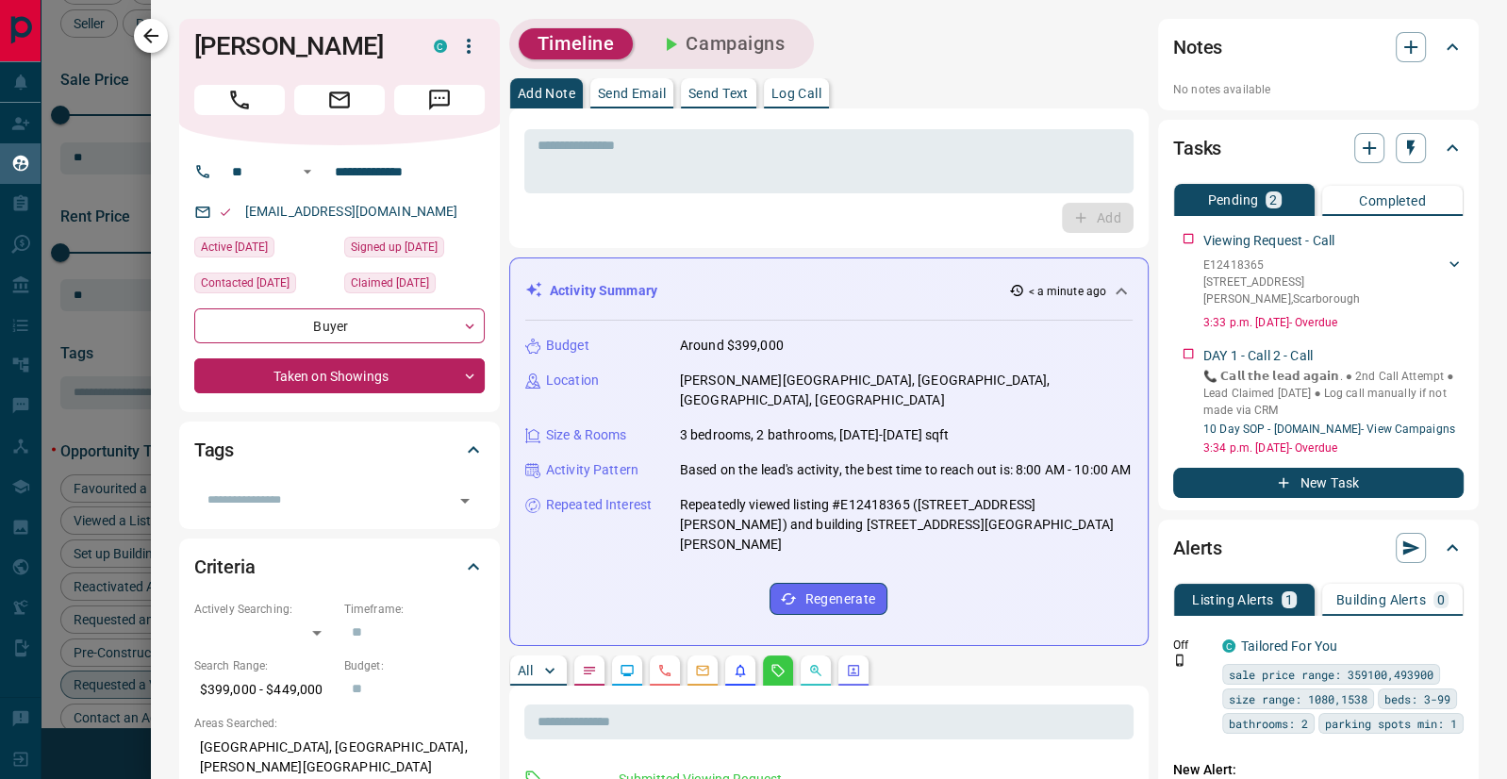
click at [148, 36] on icon "button" at bounding box center [150, 35] width 15 height 15
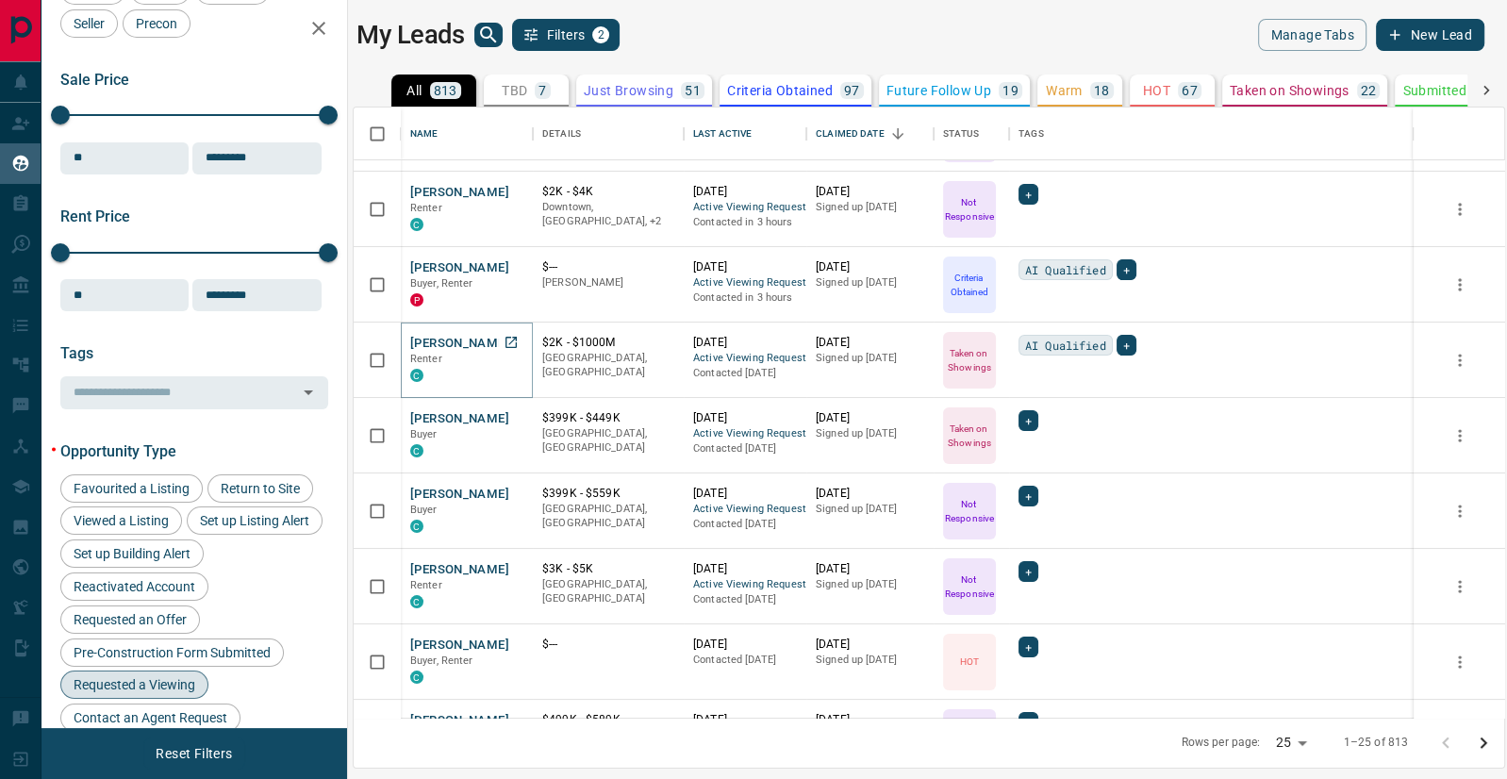
click at [446, 340] on button "[PERSON_NAME]" at bounding box center [459, 344] width 99 height 18
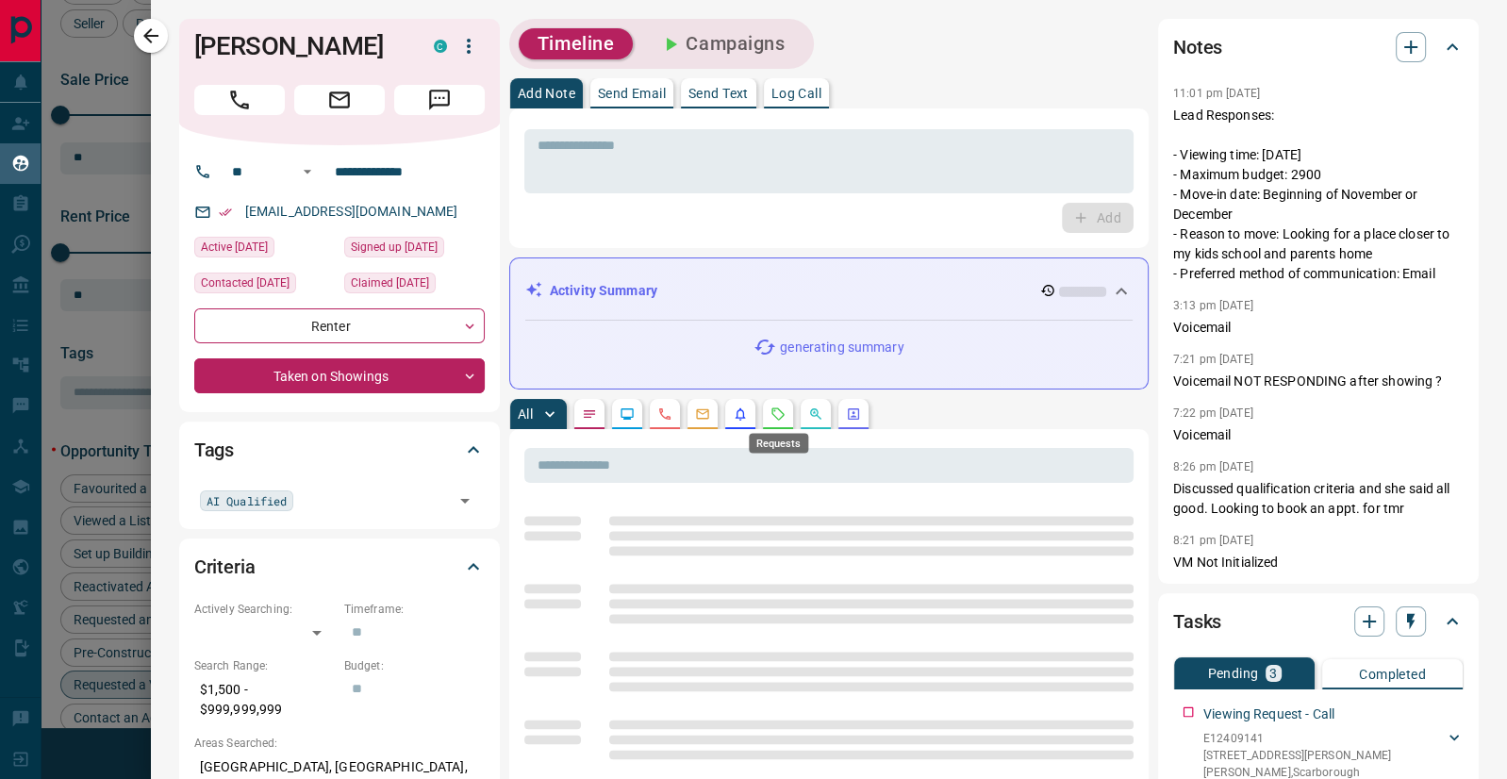
click at [780, 411] on icon "Requests" at bounding box center [777, 413] width 15 height 15
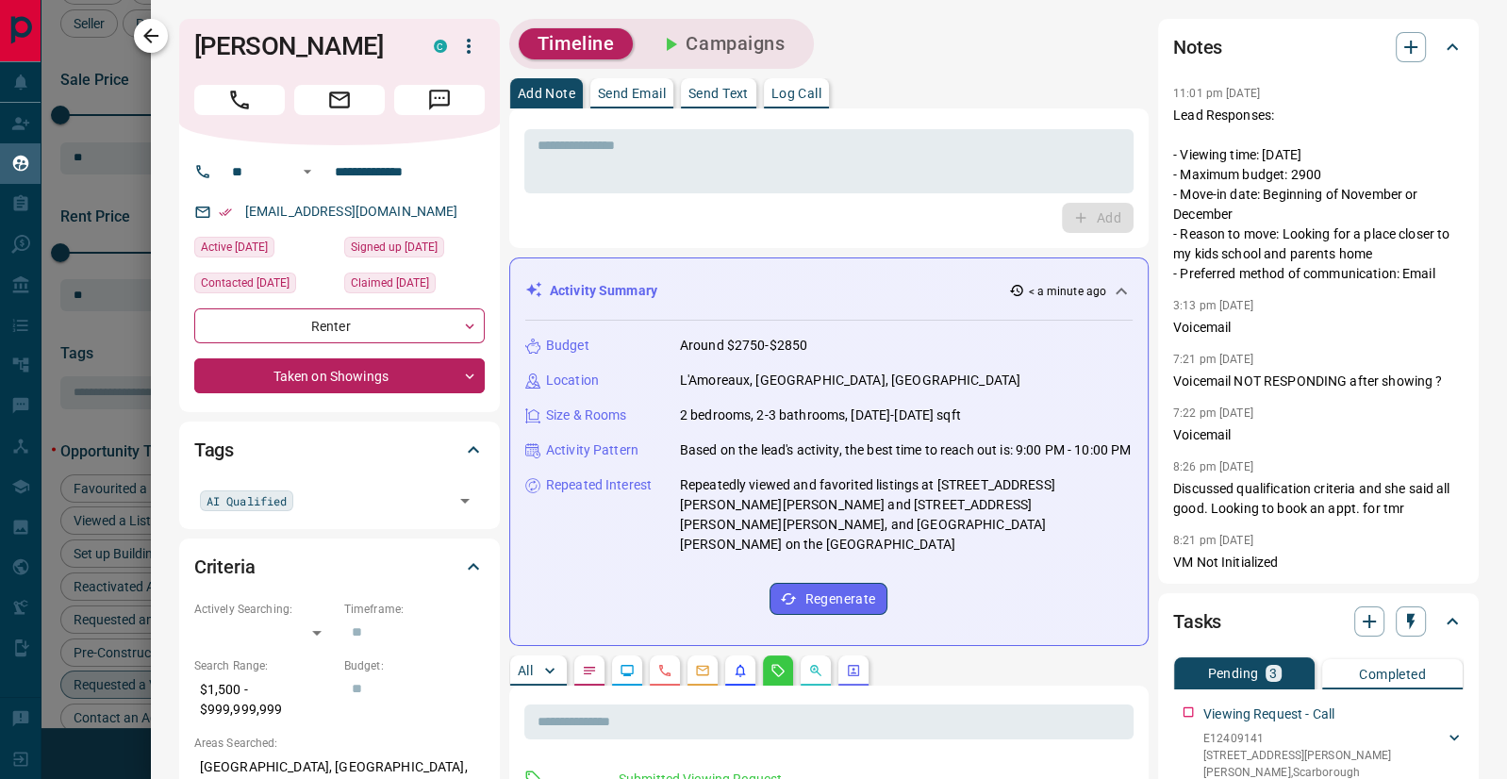
click at [148, 34] on icon "button" at bounding box center [151, 36] width 23 height 23
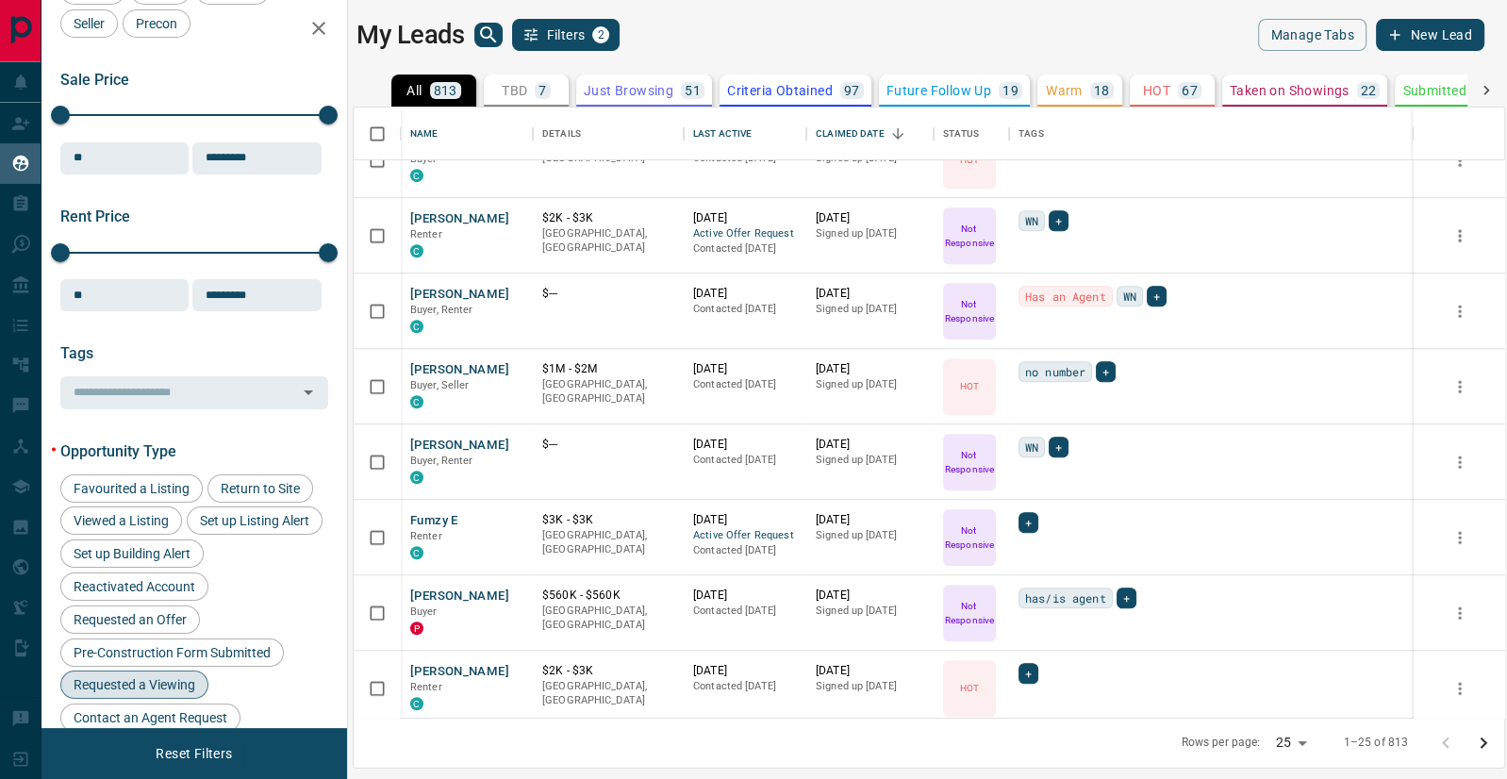
scroll to position [1327, 0]
